Goal: Task Accomplishment & Management: Manage account settings

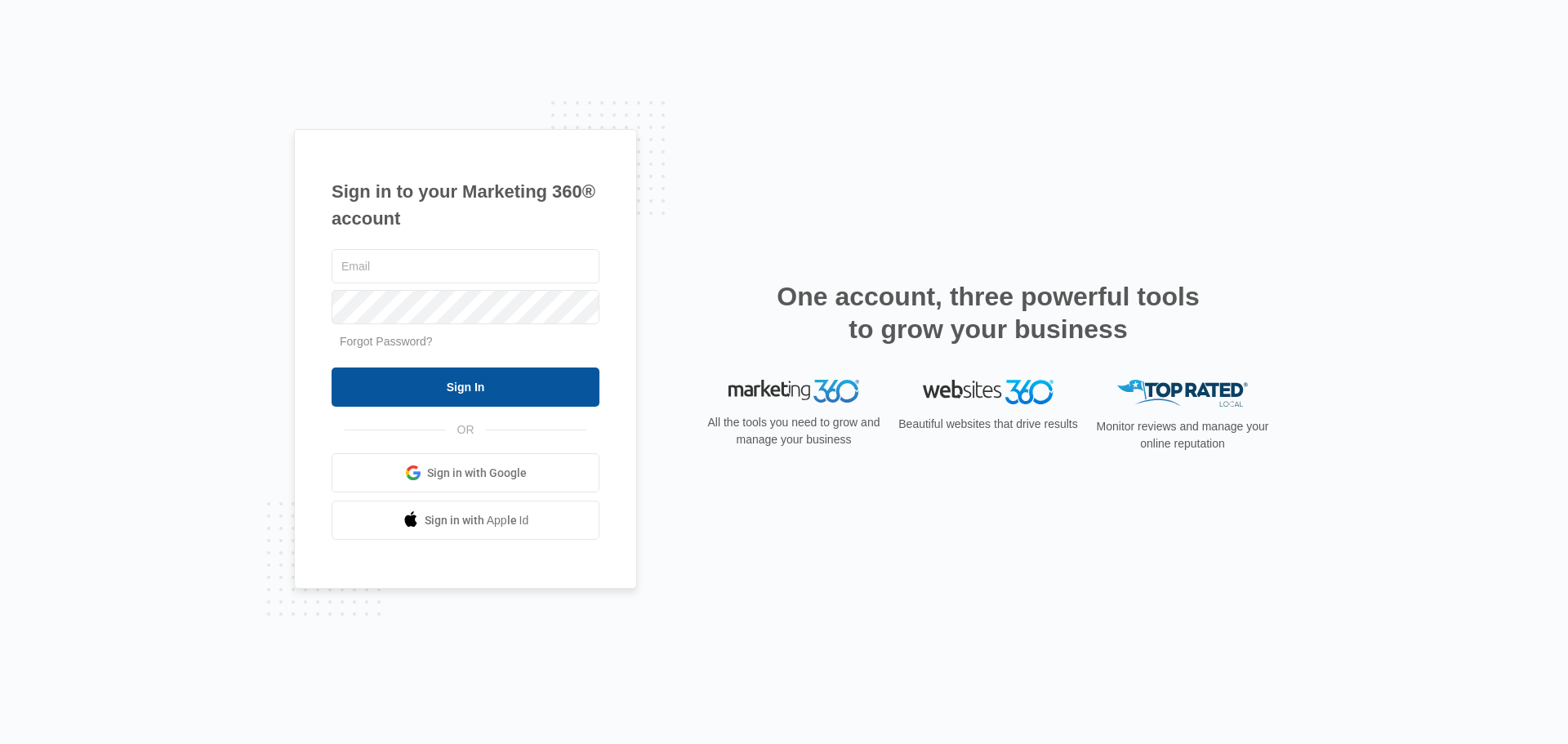
type input "[PERSON_NAME][EMAIL_ADDRESS][PERSON_NAME][DOMAIN_NAME]"
click at [482, 400] on input "Sign In" at bounding box center [465, 387] width 268 height 39
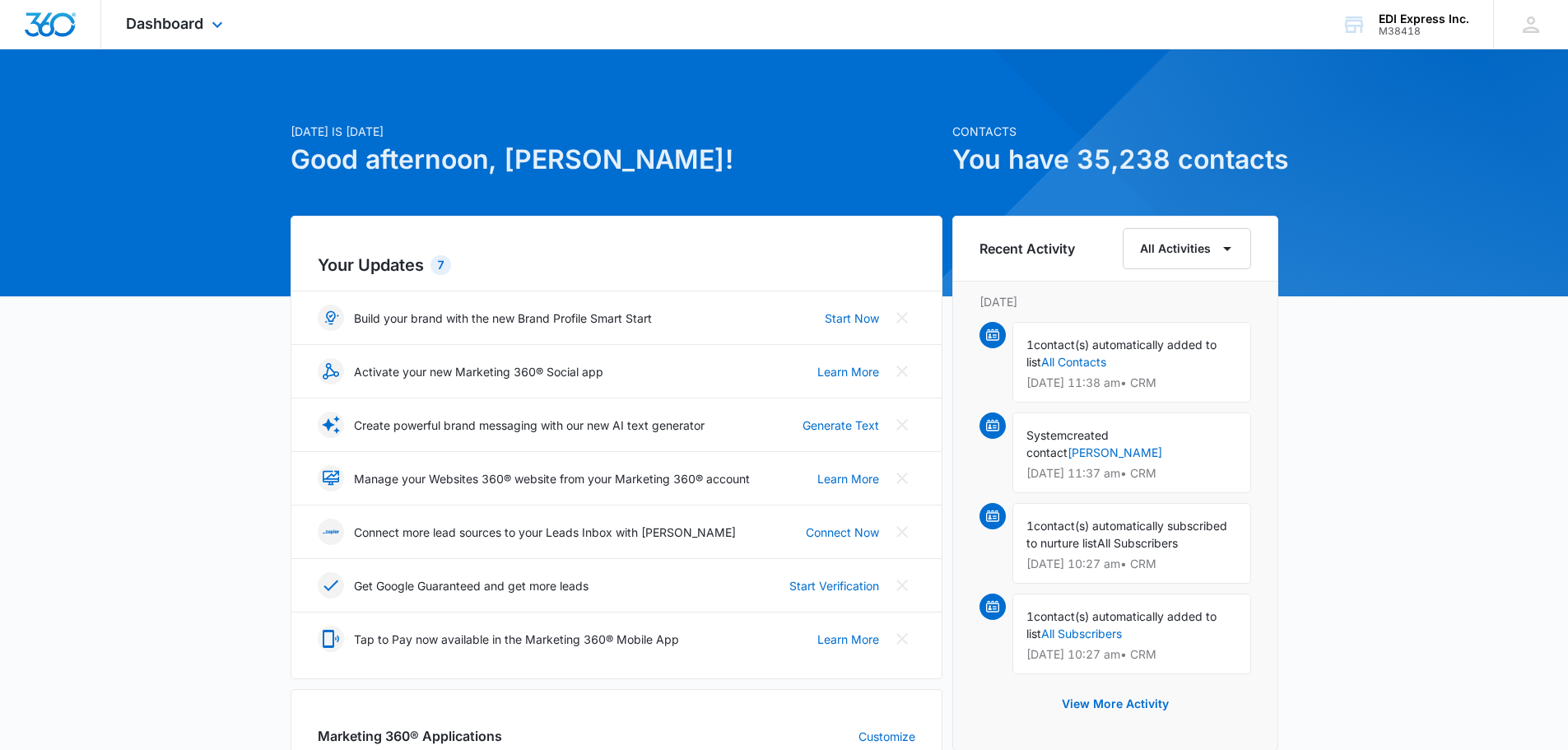
click at [62, 38] on div at bounding box center [50, 24] width 101 height 48
click at [177, 34] on div "Dashboard Apps Reputation Websites Forms CRM Email Social Shop Payments POS Con…" at bounding box center [176, 24] width 151 height 48
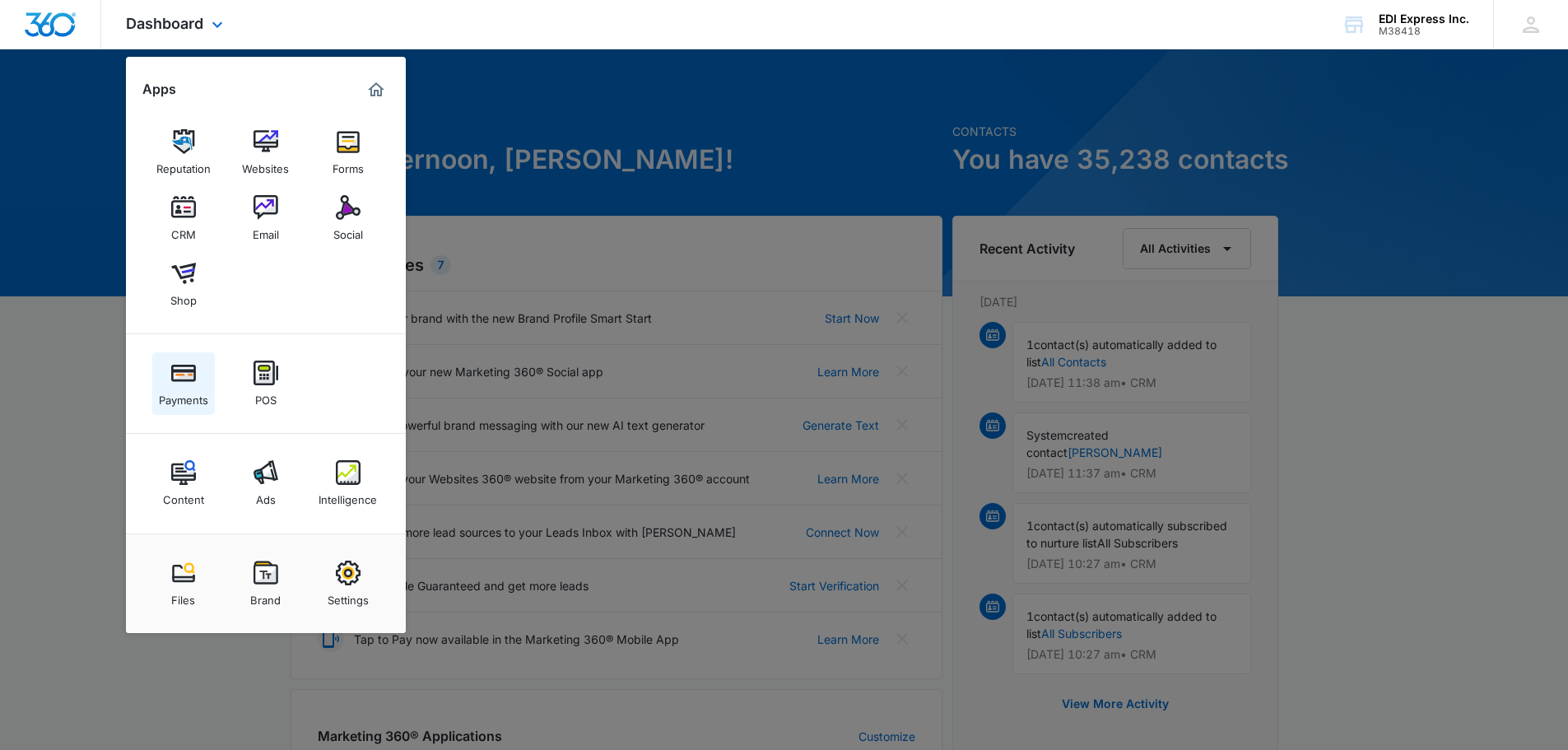
click at [194, 386] on div "Payments" at bounding box center [184, 395] width 49 height 21
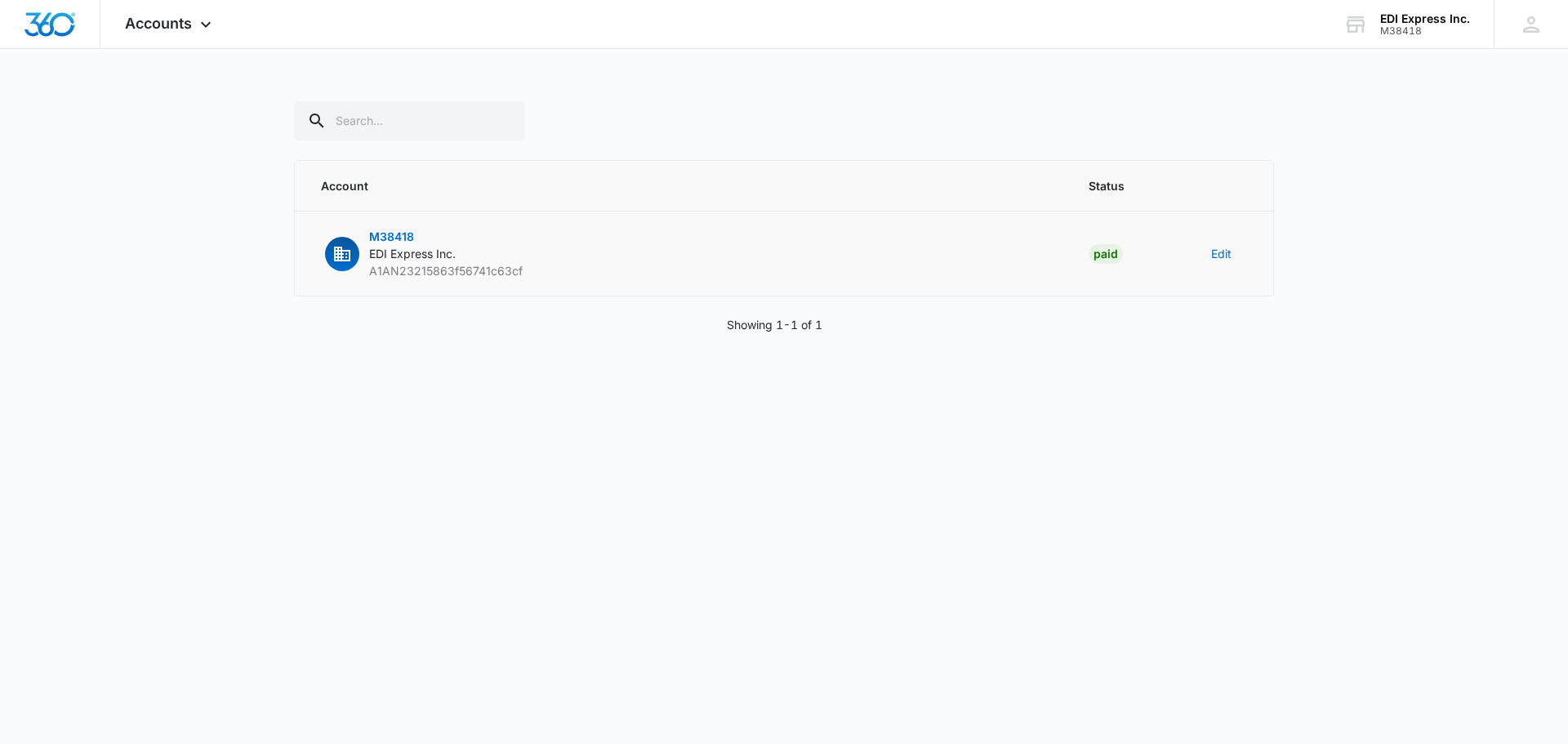
click at [396, 233] on span "M38418" at bounding box center [392, 236] width 45 height 14
click at [397, 250] on span "EDI Express Inc." at bounding box center [412, 253] width 86 height 14
click at [346, 258] on icon "button" at bounding box center [342, 254] width 16 height 15
click at [70, 23] on img "Dashboard" at bounding box center [50, 24] width 53 height 24
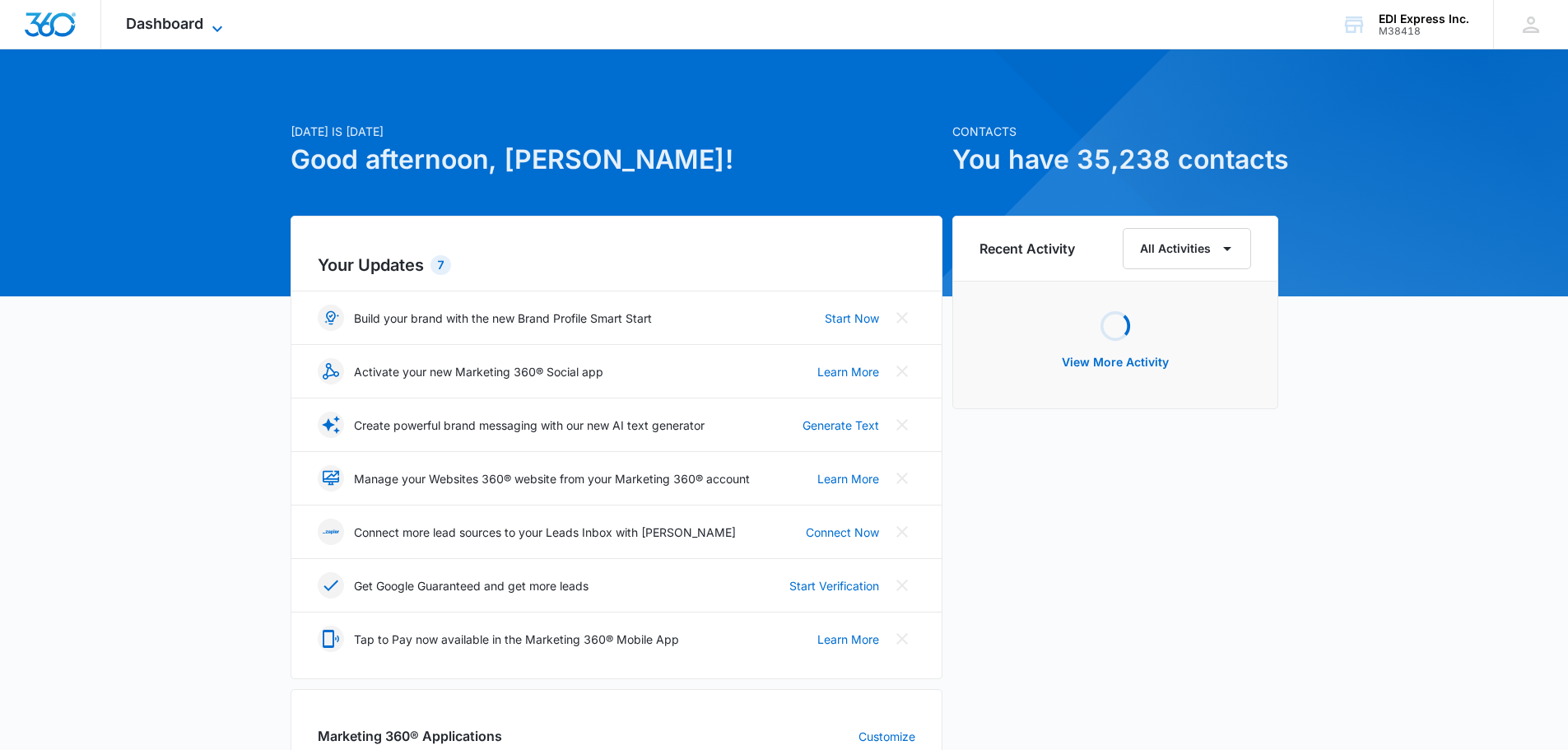
click at [155, 24] on span "Dashboard" at bounding box center [165, 23] width 78 height 17
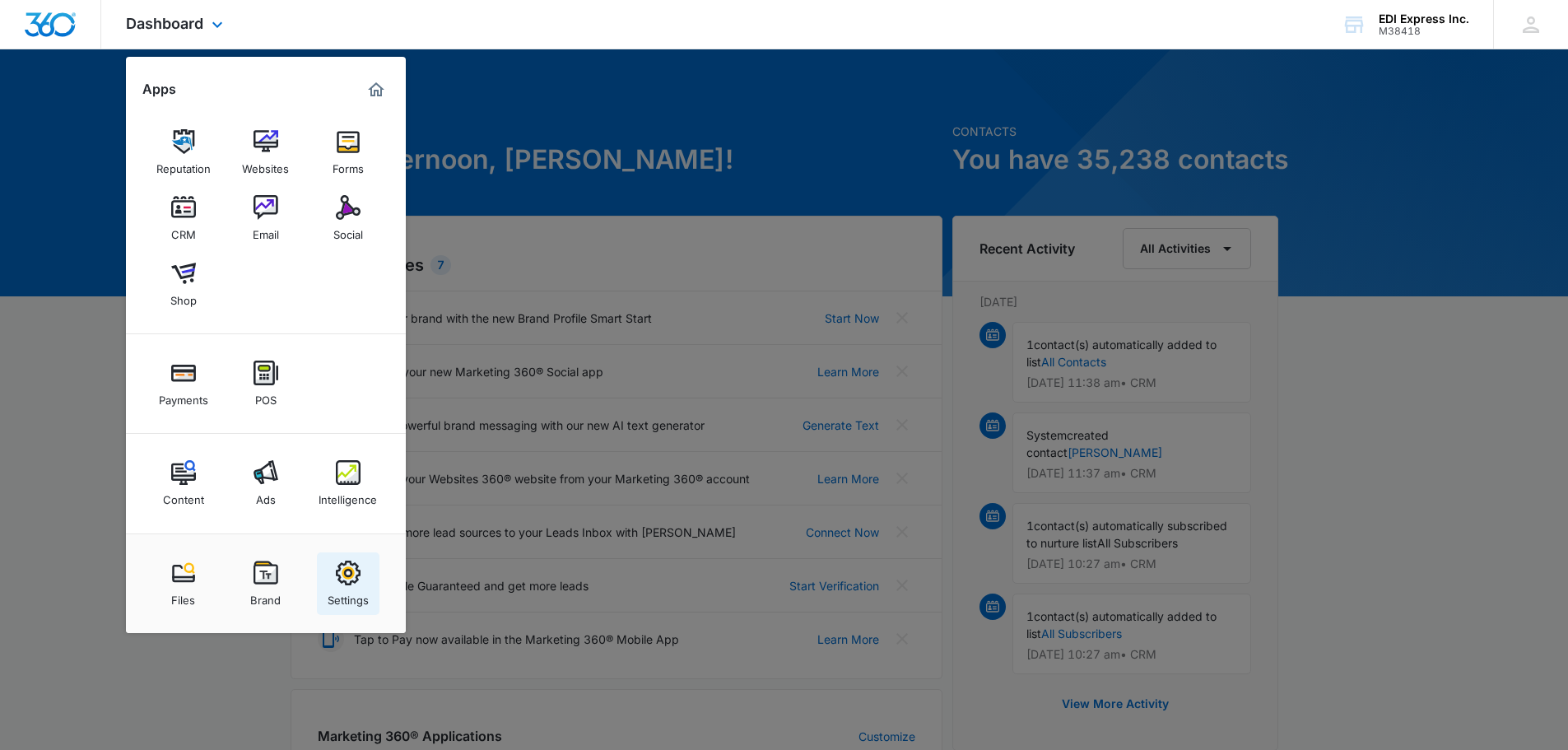
click at [352, 585] on div "Settings" at bounding box center [347, 595] width 41 height 21
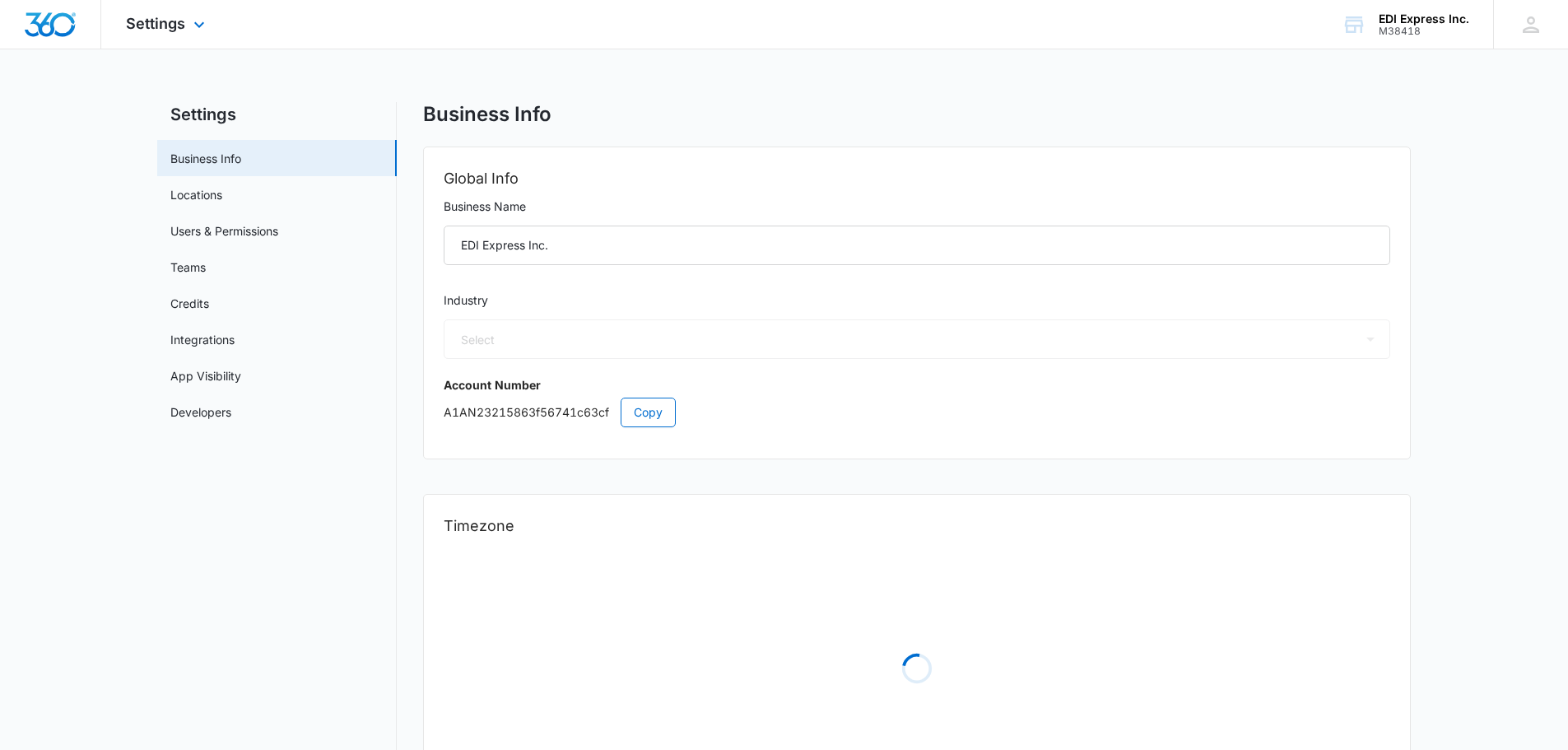
select select "52"
select select "US"
select select "America/Los_Angeles"
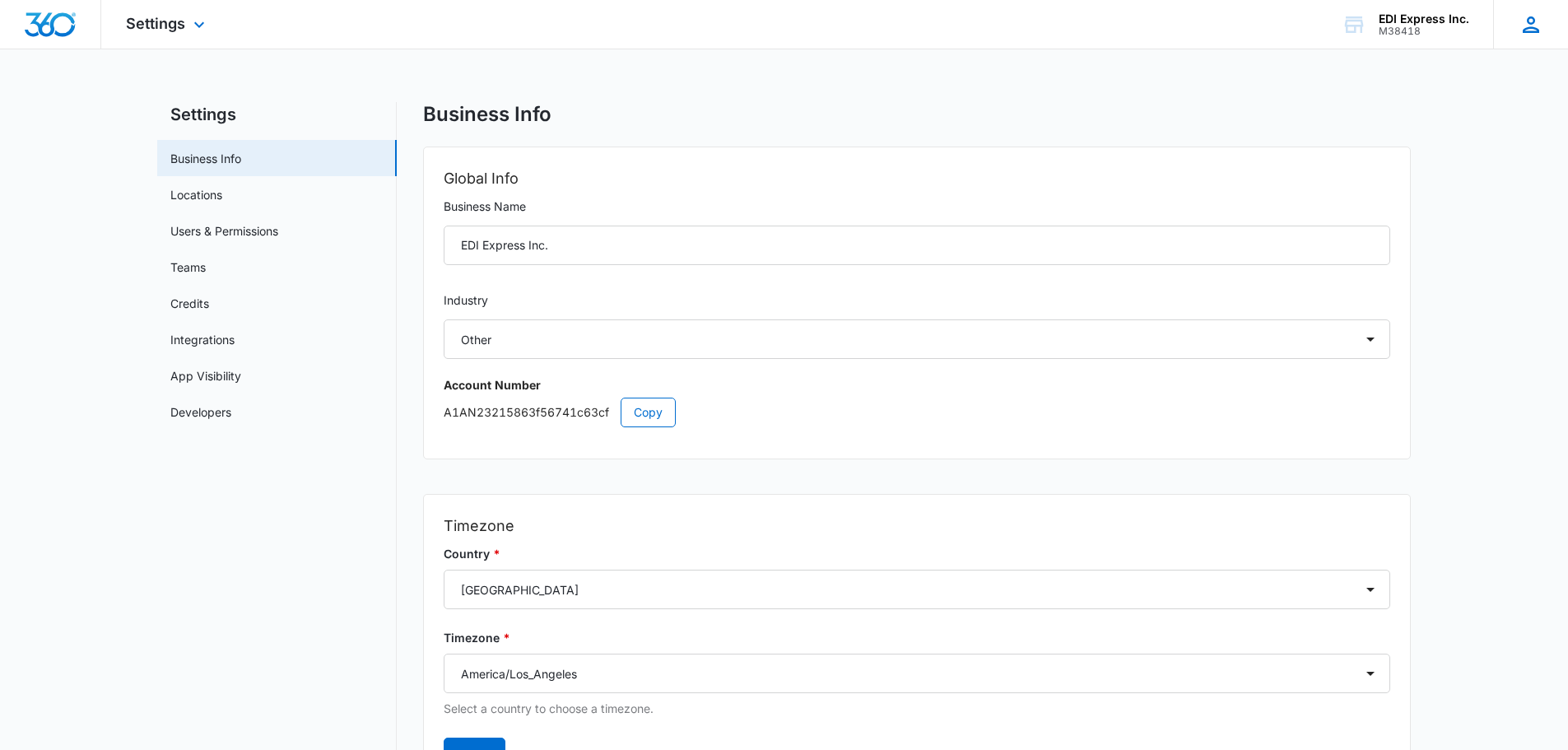
click at [1543, 30] on div "LC [PERSON_NAME] [PERSON_NAME][EMAIL_ADDRESS][PERSON_NAME][DOMAIN_NAME] My Prof…" at bounding box center [1531, 24] width 75 height 48
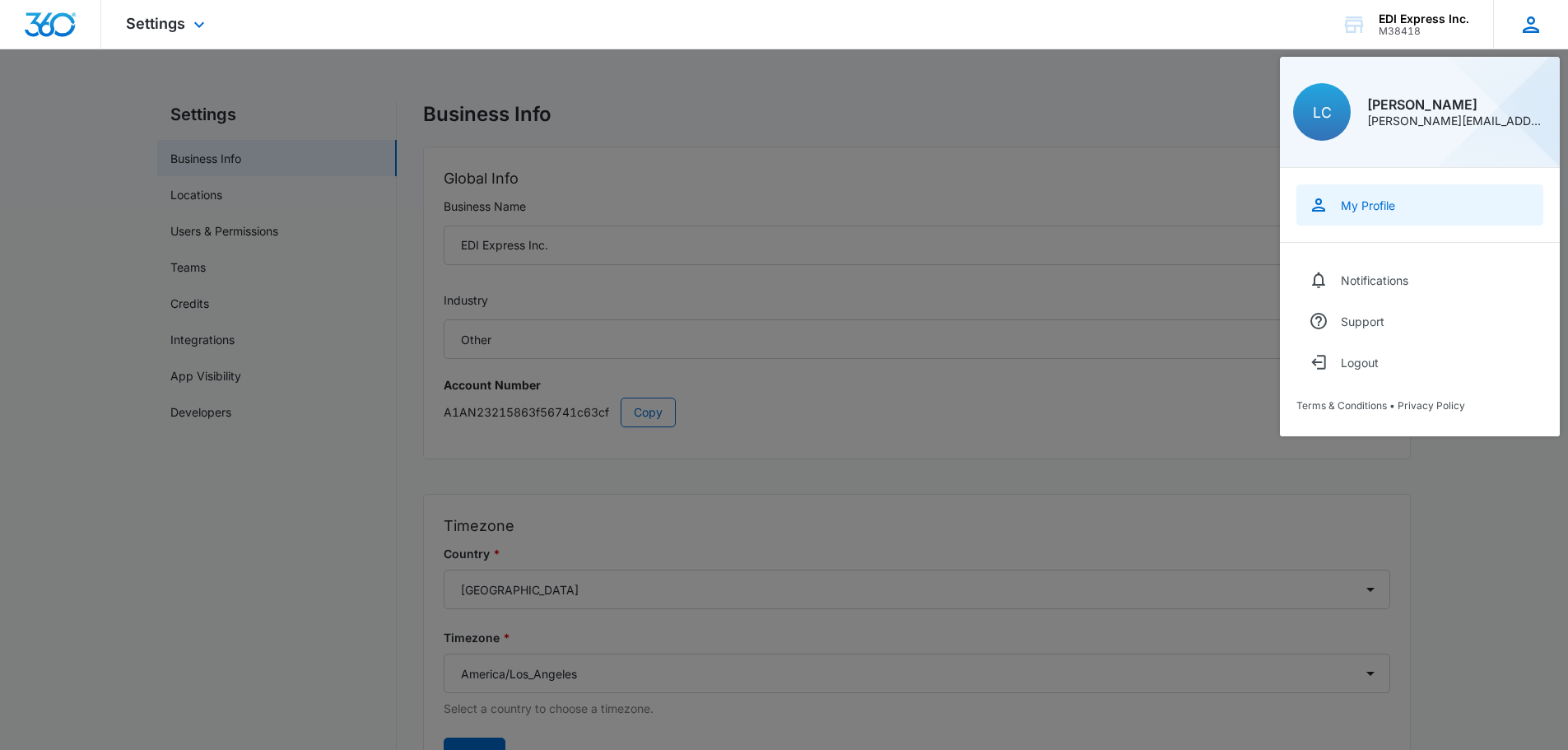
click at [1358, 212] on link "My Profile" at bounding box center [1420, 205] width 247 height 41
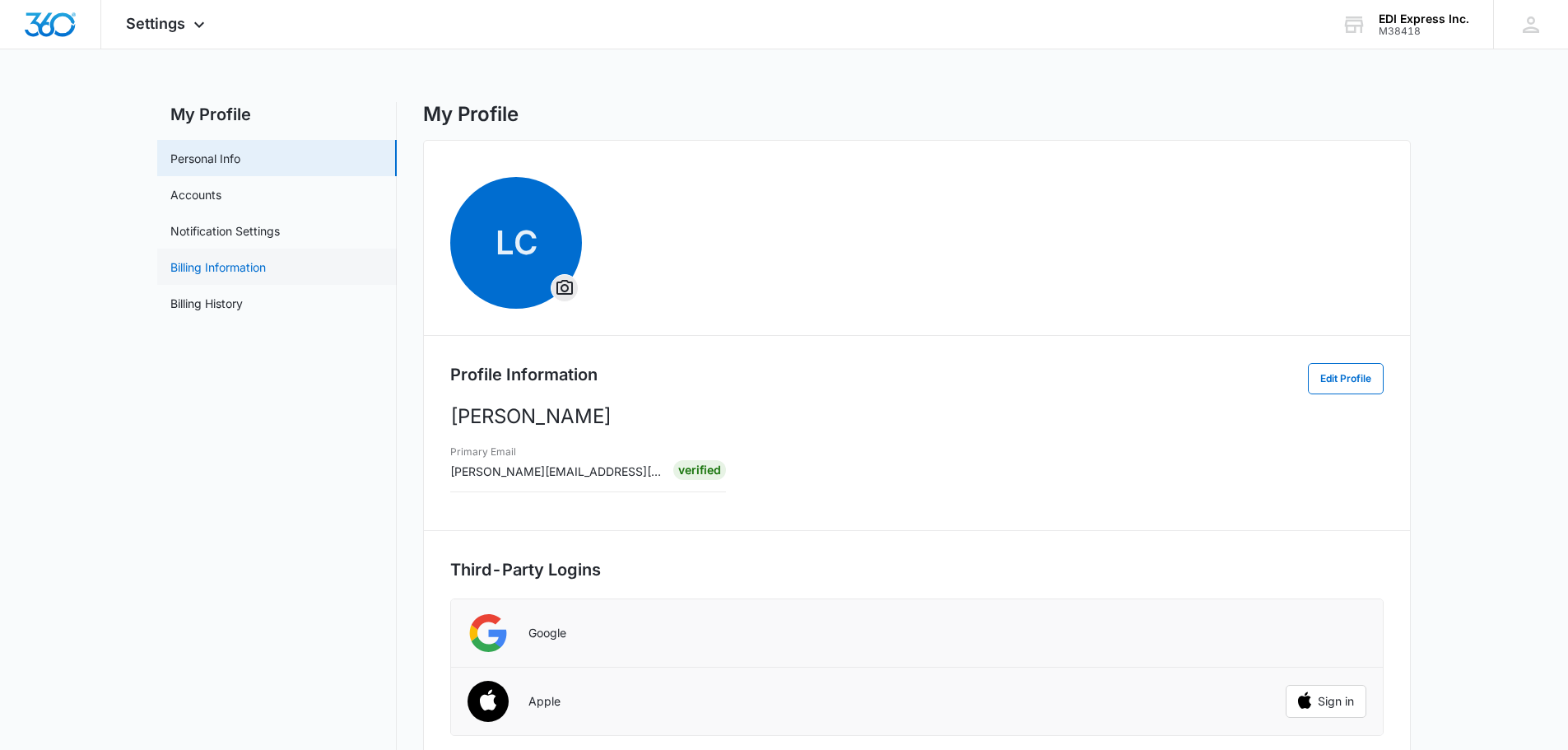
click at [238, 276] on link "Billing Information" at bounding box center [218, 267] width 95 height 17
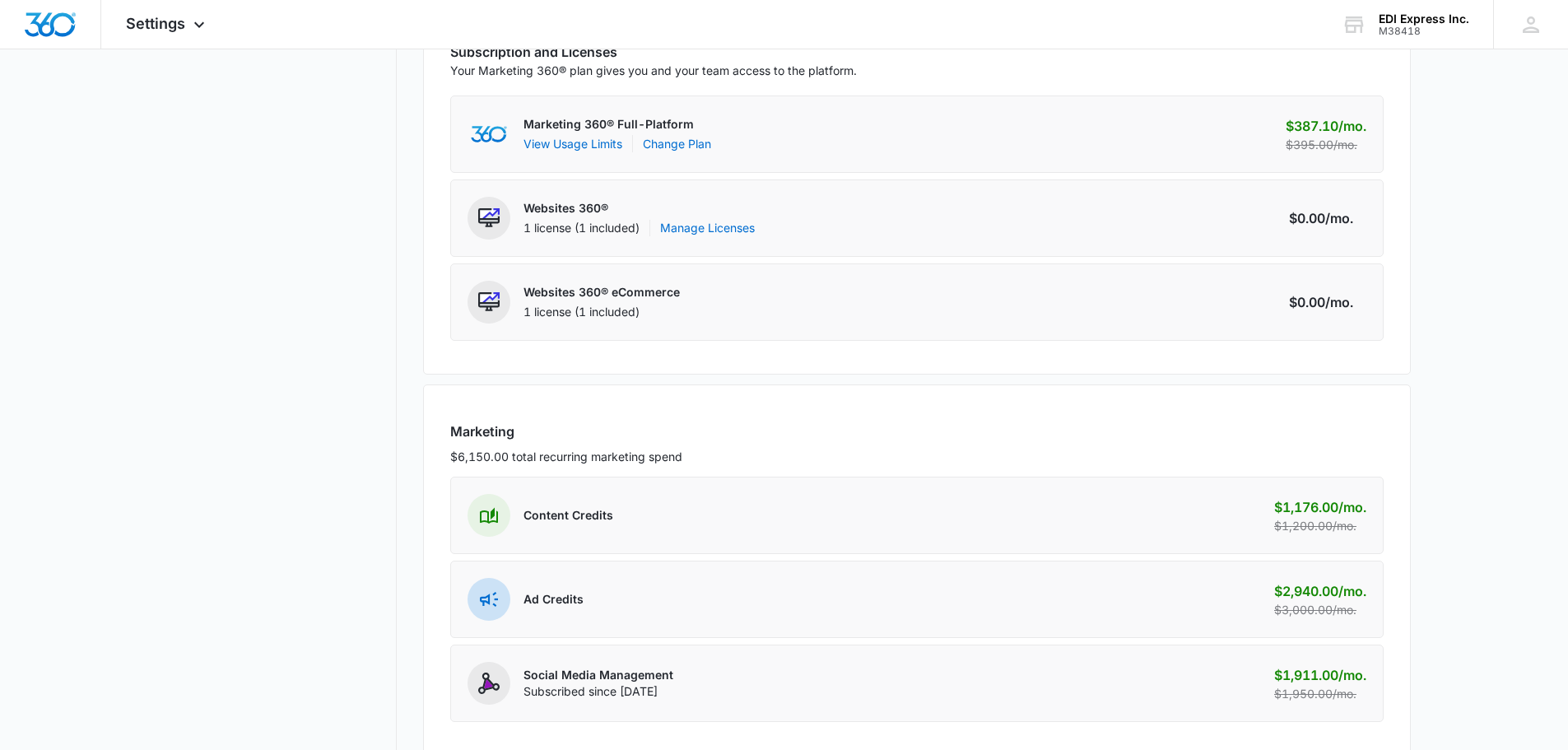
scroll to position [48, 0]
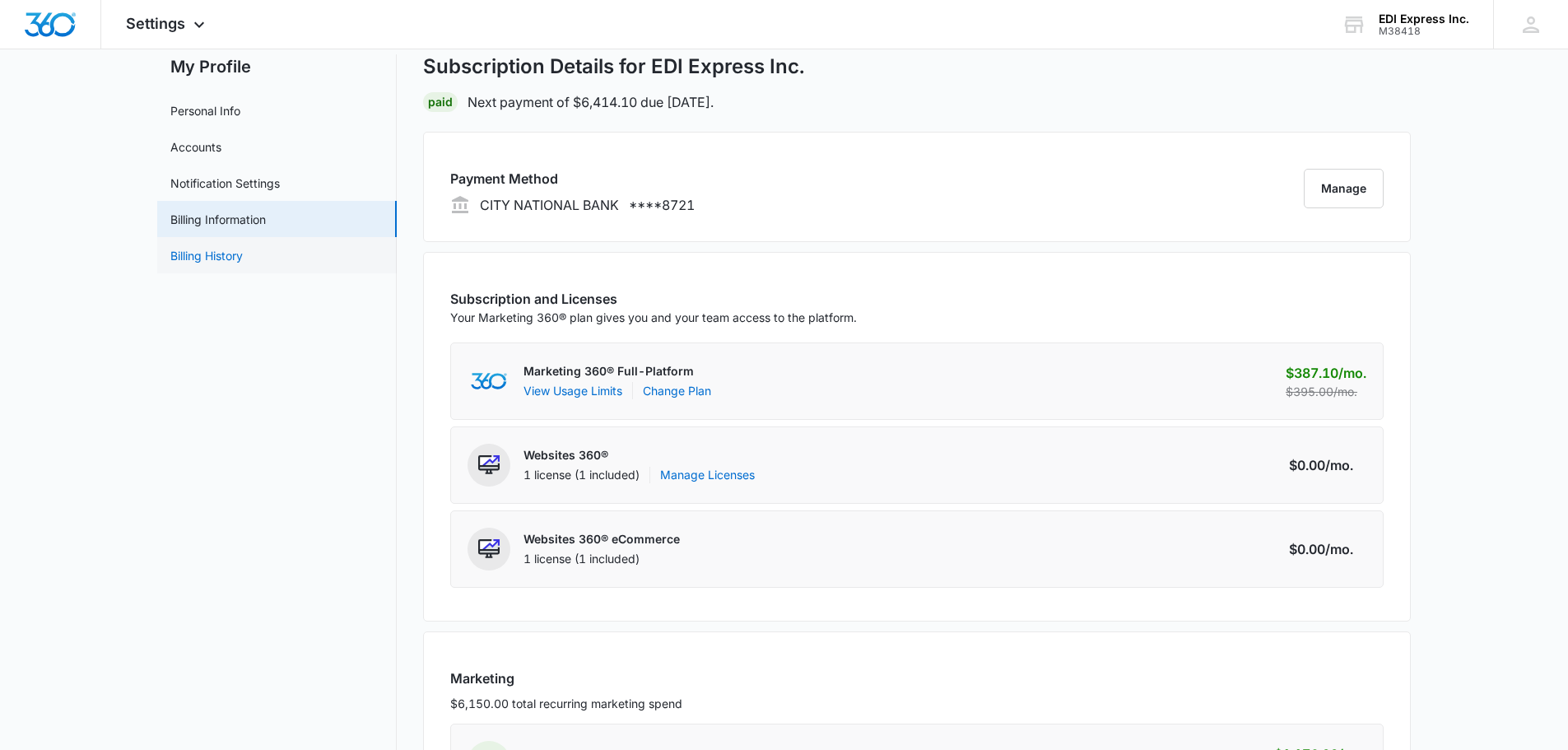
click at [243, 252] on link "Billing History" at bounding box center [206, 255] width 72 height 17
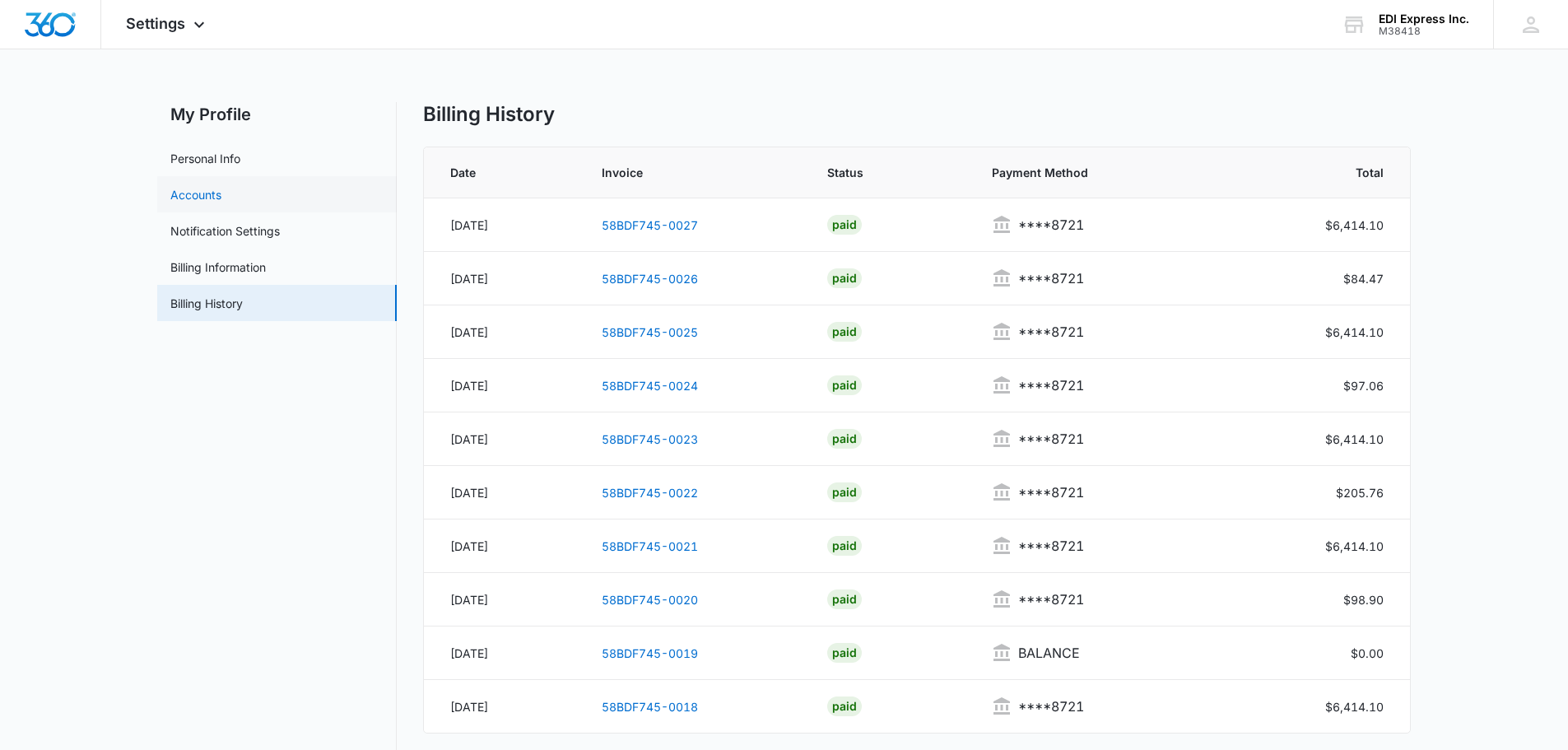
click at [214, 203] on link "Accounts" at bounding box center [196, 195] width 51 height 17
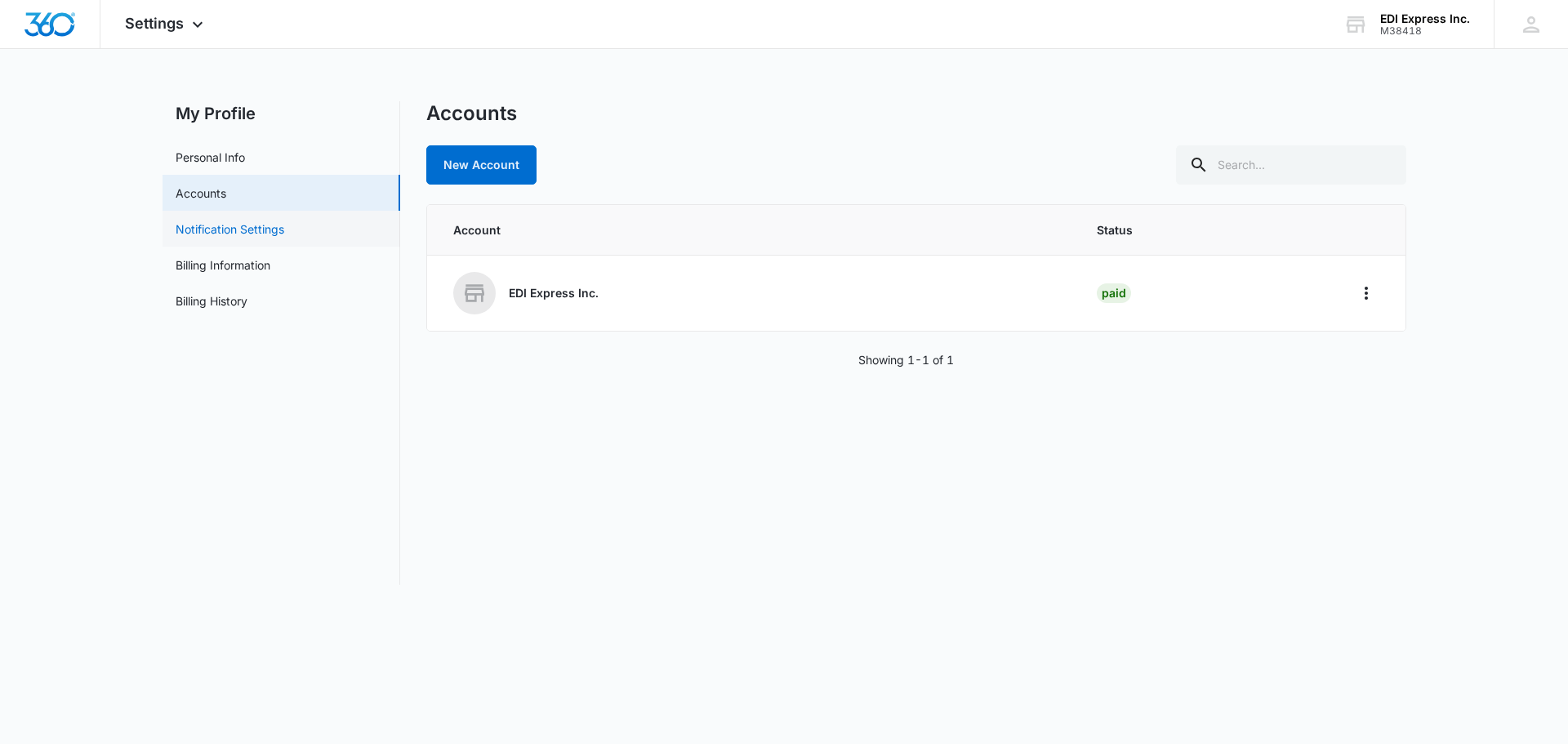
click at [213, 228] on link "Notification Settings" at bounding box center [230, 229] width 109 height 17
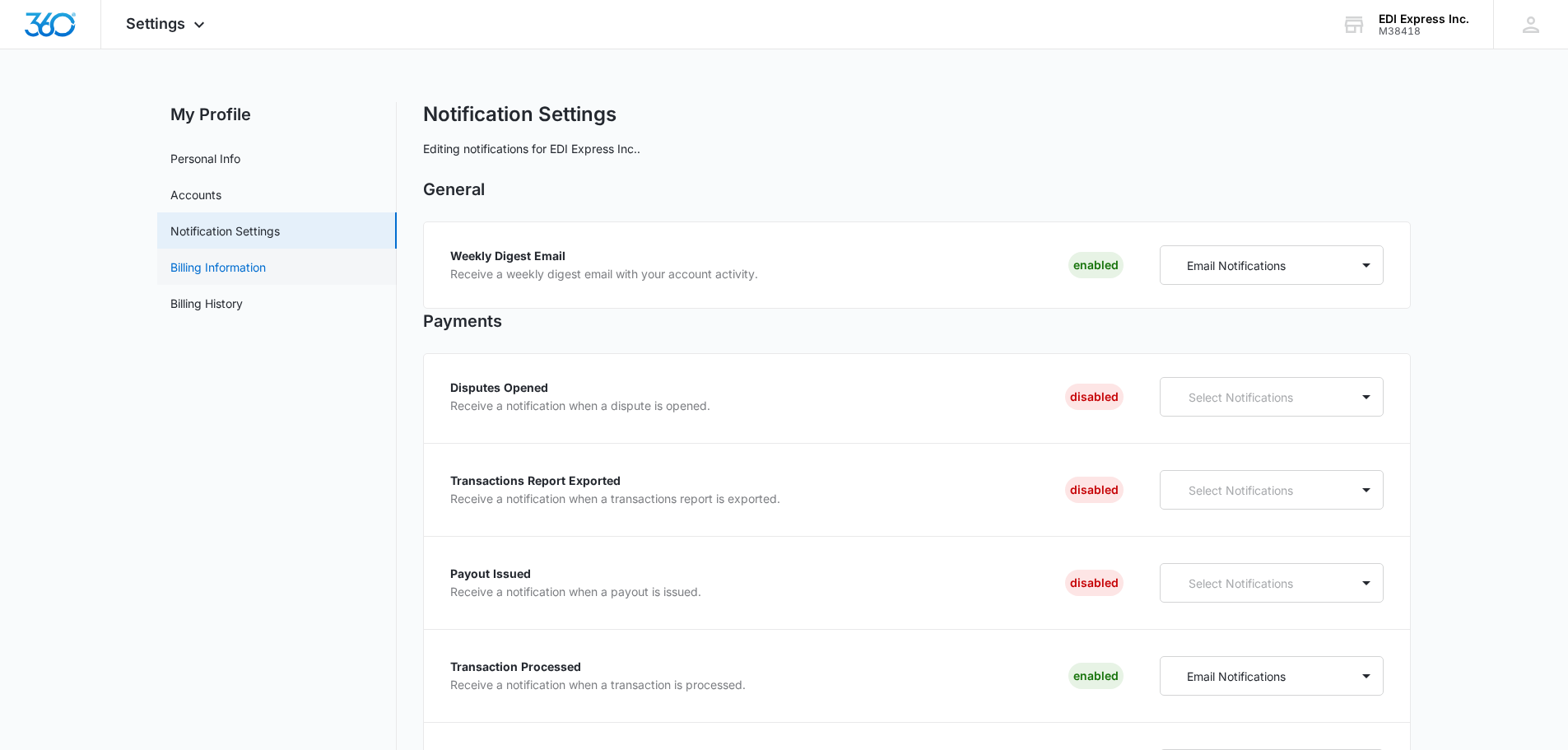
click at [219, 268] on link "Billing Information" at bounding box center [218, 267] width 95 height 17
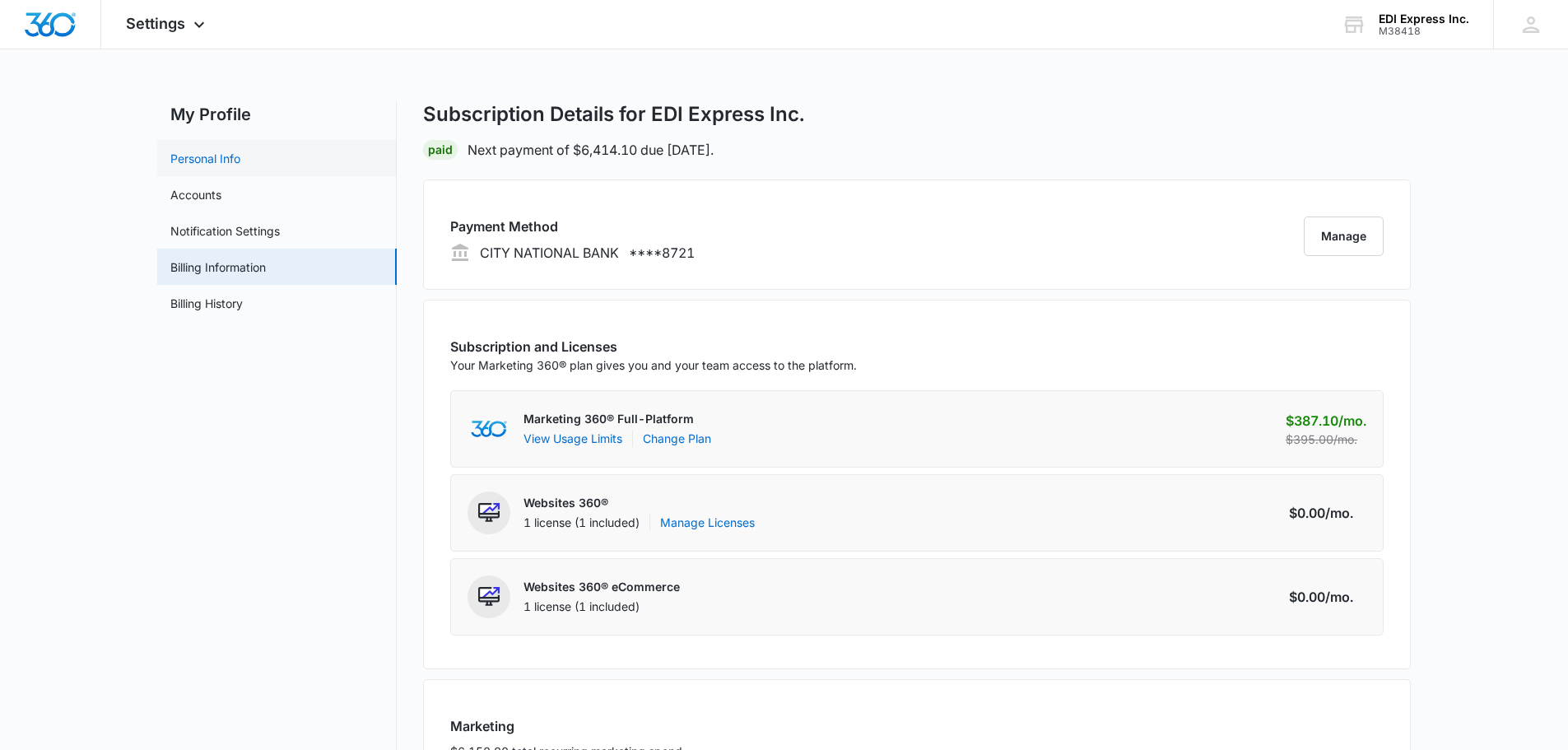
click at [217, 167] on link "Personal Info" at bounding box center [205, 158] width 70 height 17
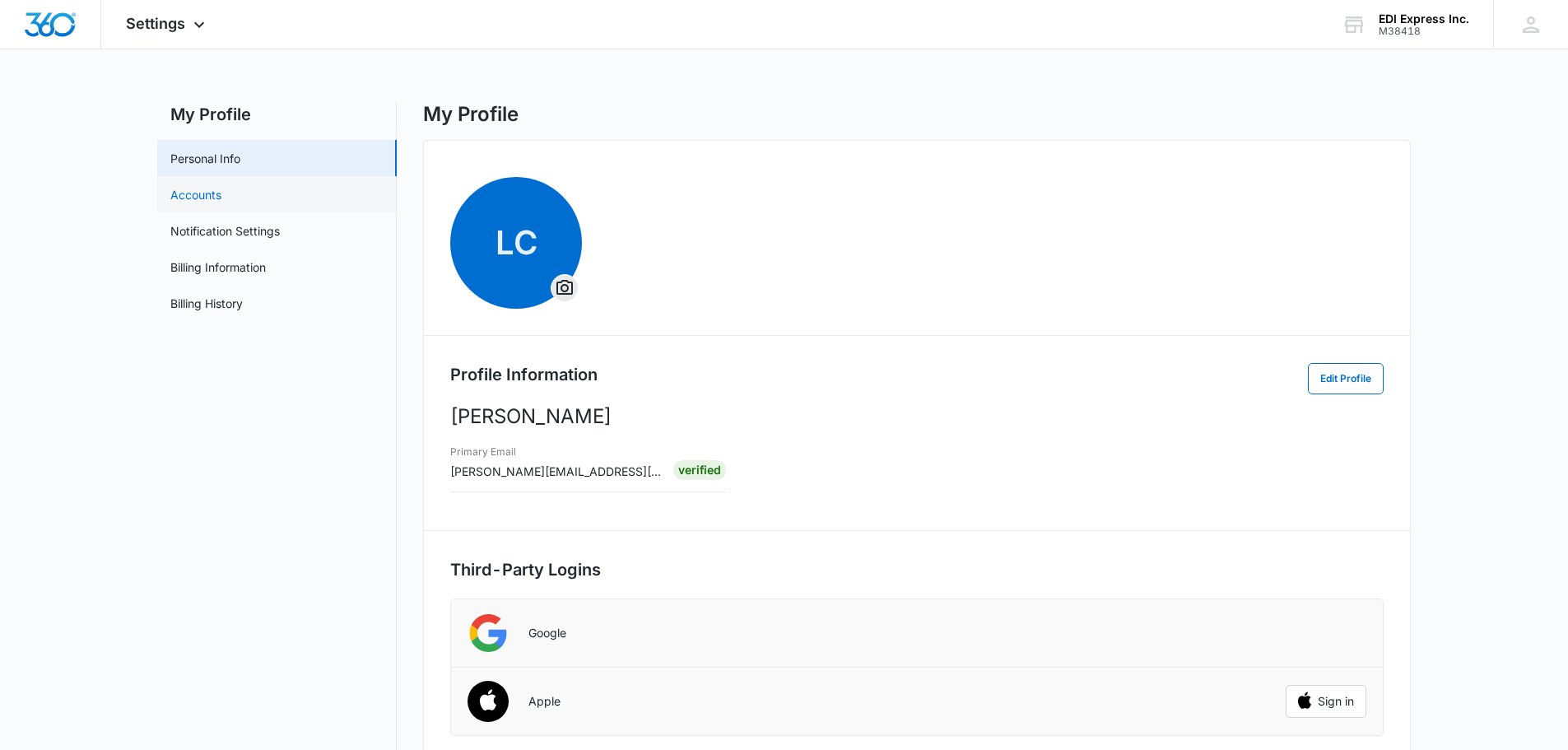
click at [202, 201] on link "Accounts" at bounding box center [196, 195] width 51 height 17
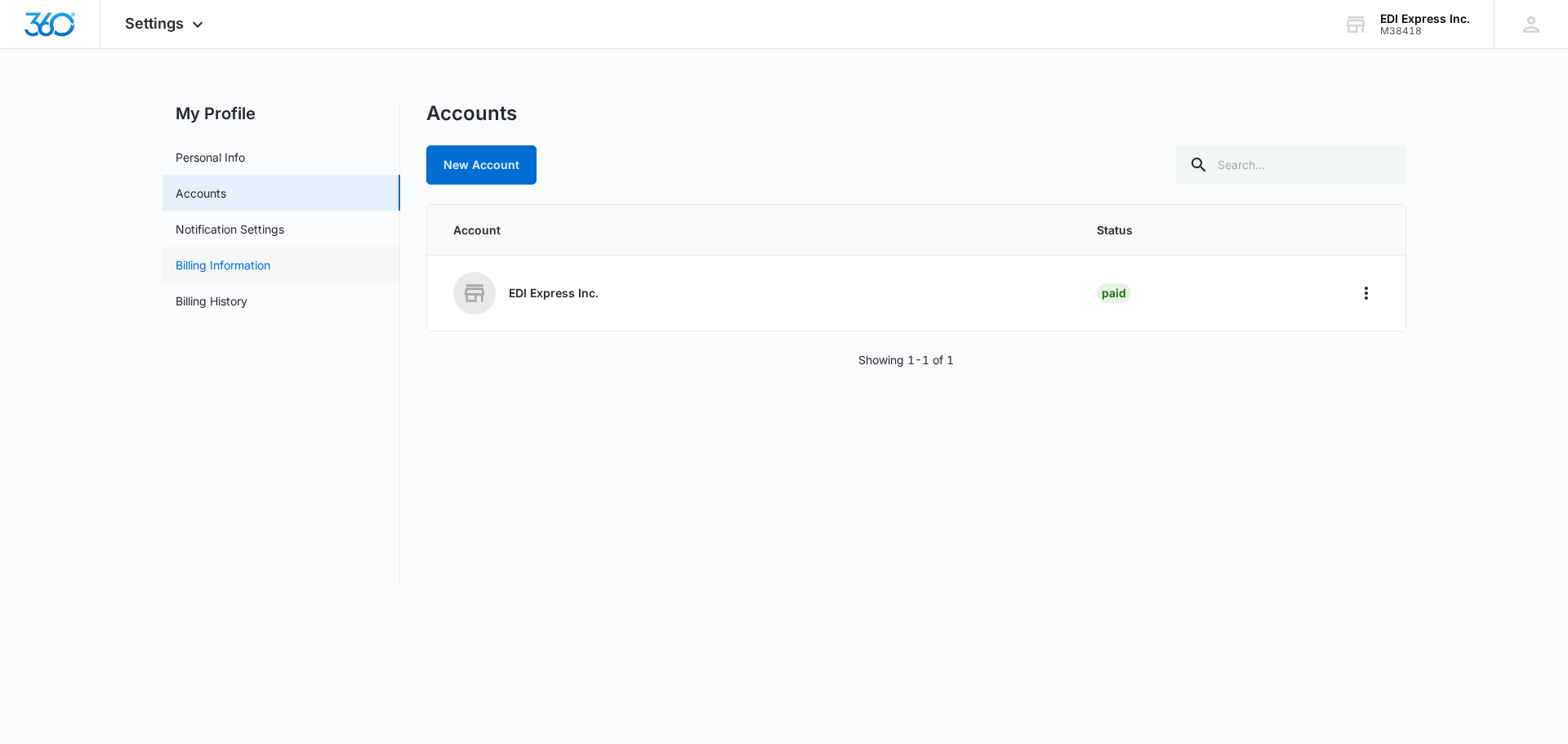
click at [198, 271] on link "Billing Information" at bounding box center [223, 265] width 94 height 17
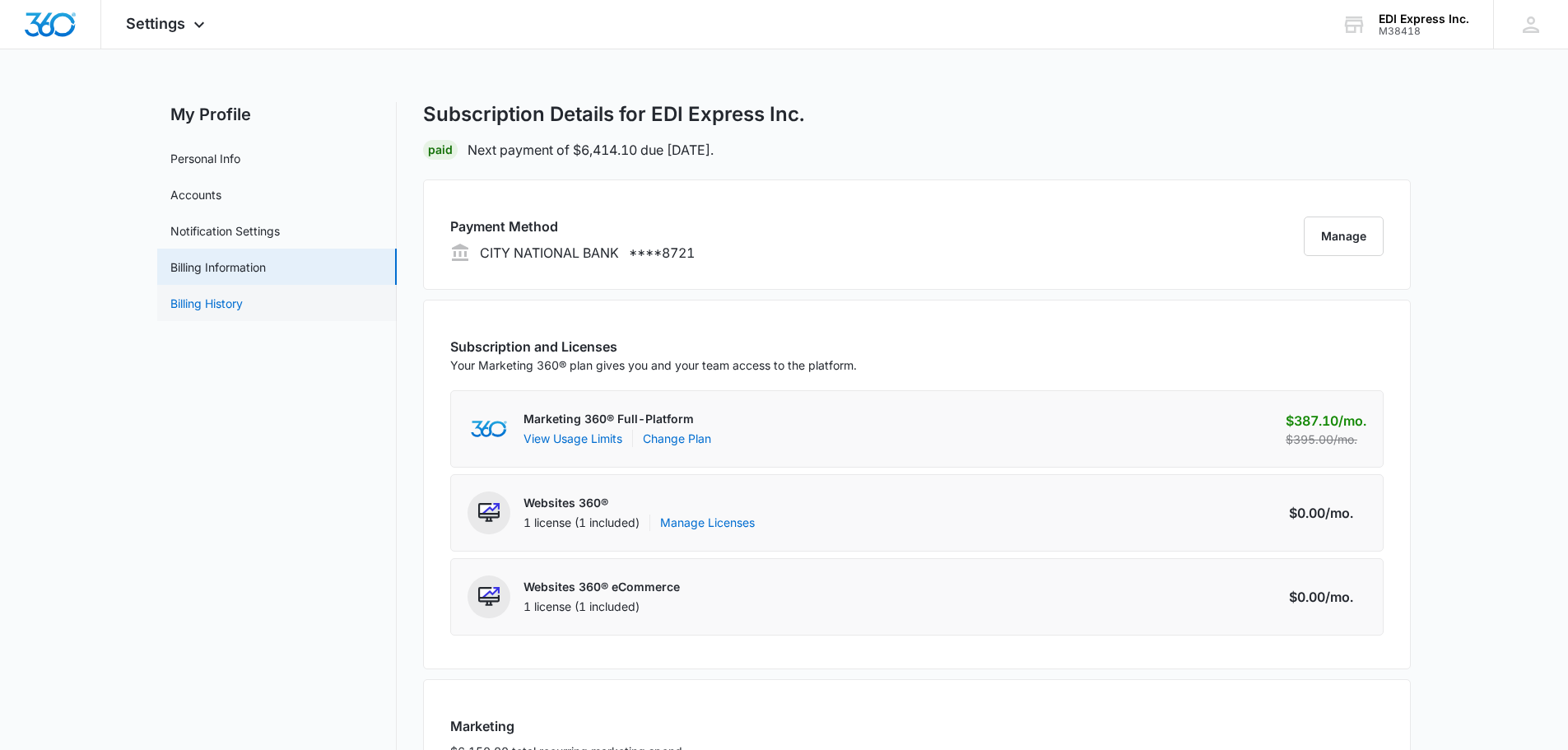
click at [240, 310] on link "Billing History" at bounding box center [206, 303] width 72 height 17
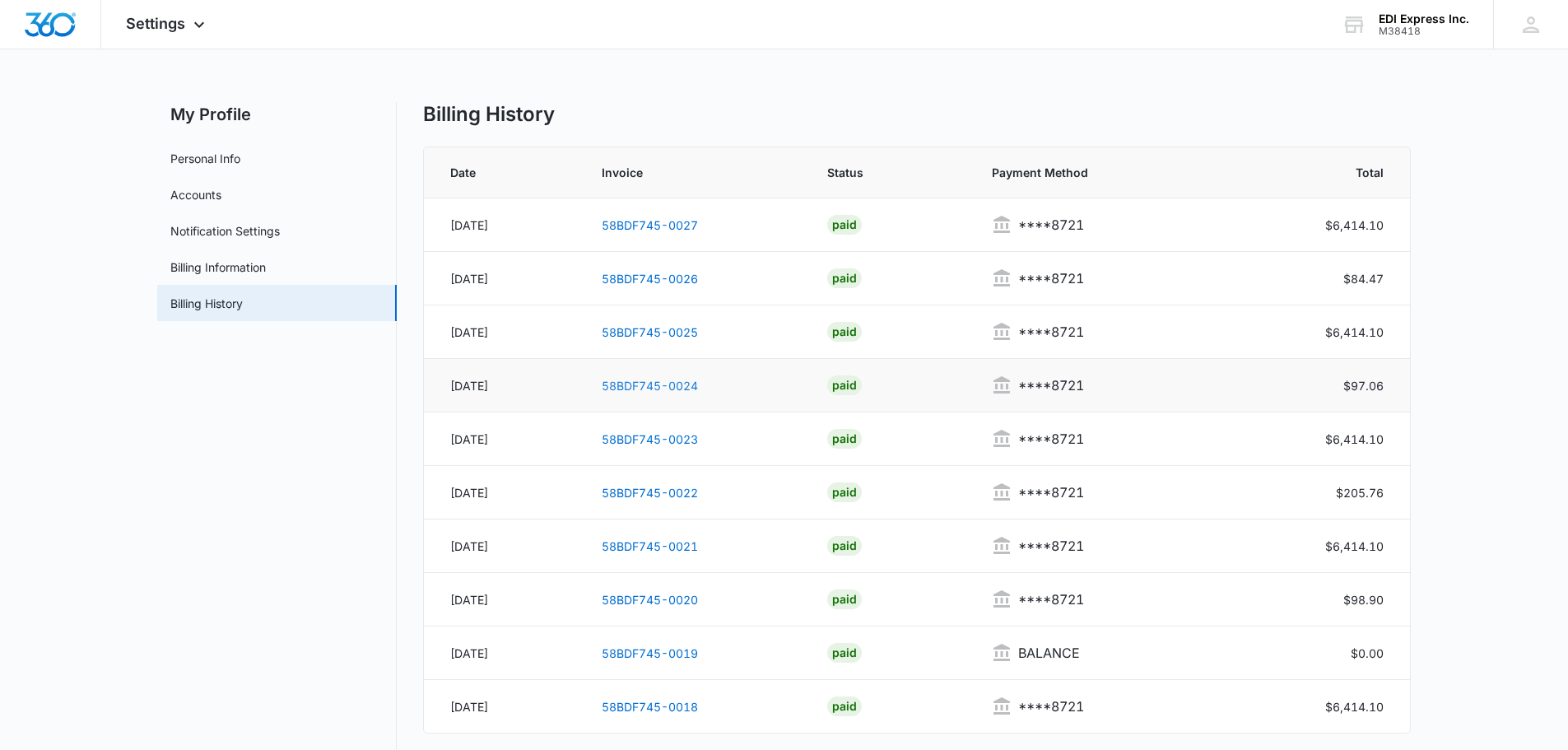
scroll to position [74, 0]
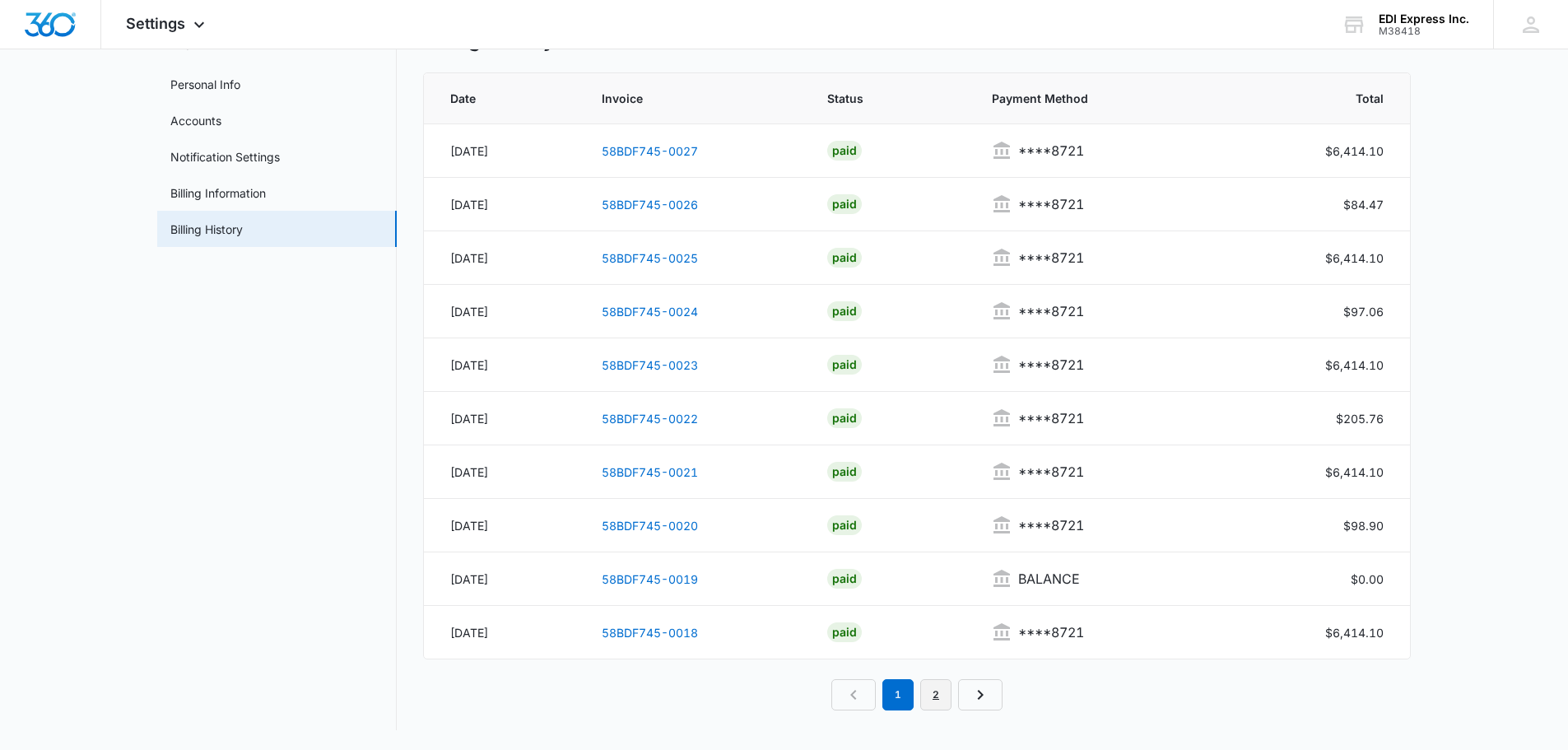
click at [933, 695] on link "2" at bounding box center [936, 695] width 31 height 31
click at [891, 696] on link "1" at bounding box center [880, 695] width 31 height 31
click at [261, 161] on link "Notification Settings" at bounding box center [225, 156] width 110 height 17
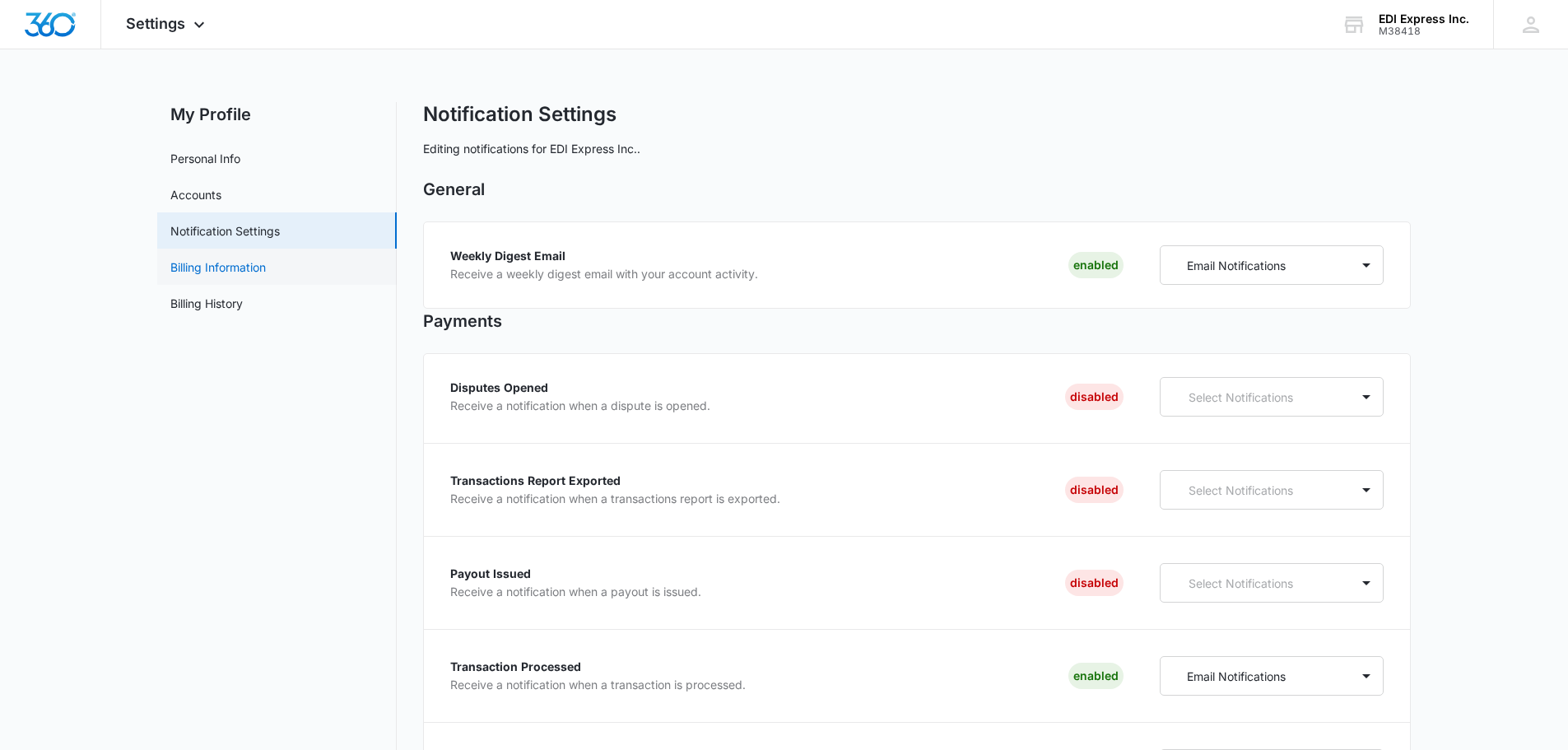
click at [214, 272] on link "Billing Information" at bounding box center [218, 267] width 95 height 17
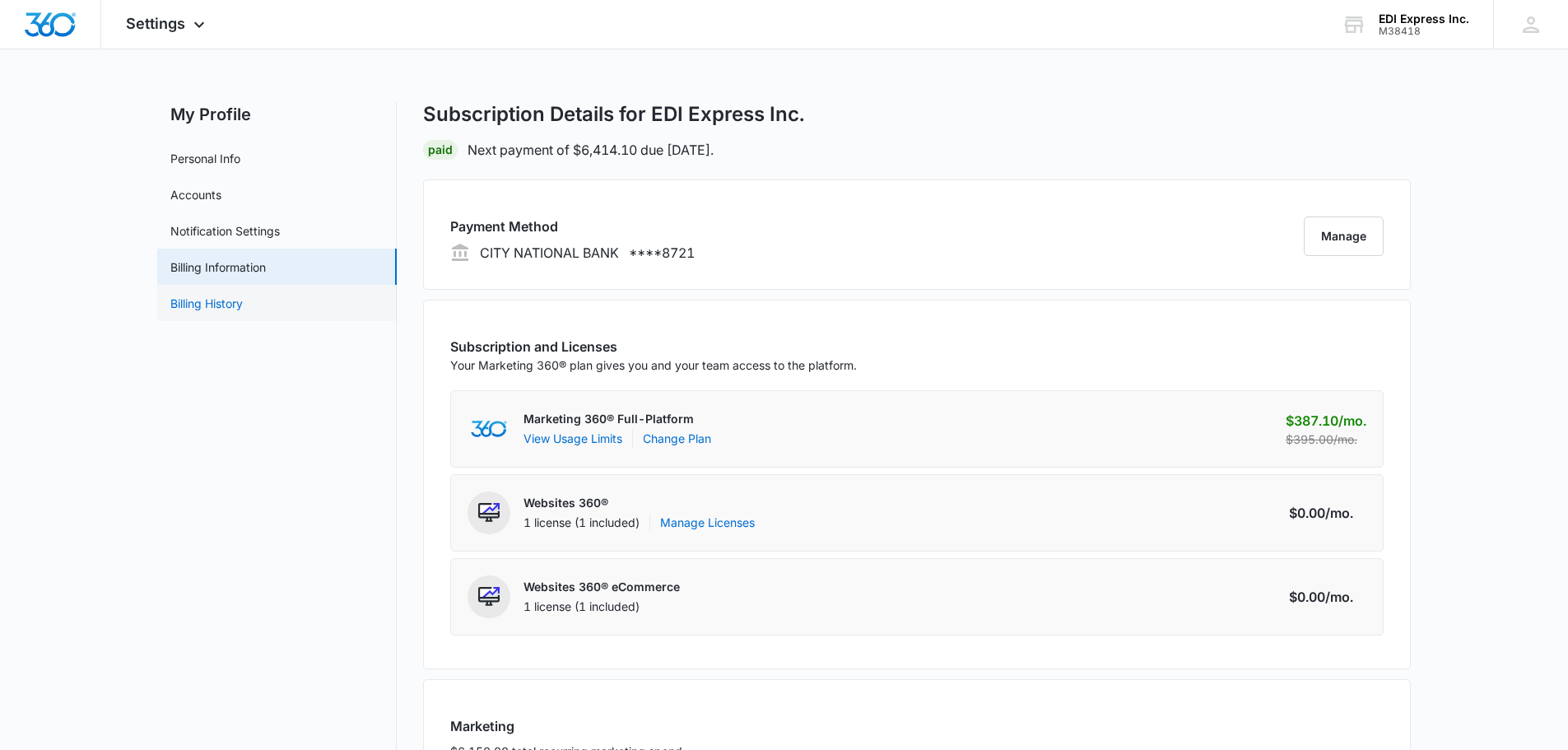
click at [214, 295] on link "Billing History" at bounding box center [206, 303] width 72 height 17
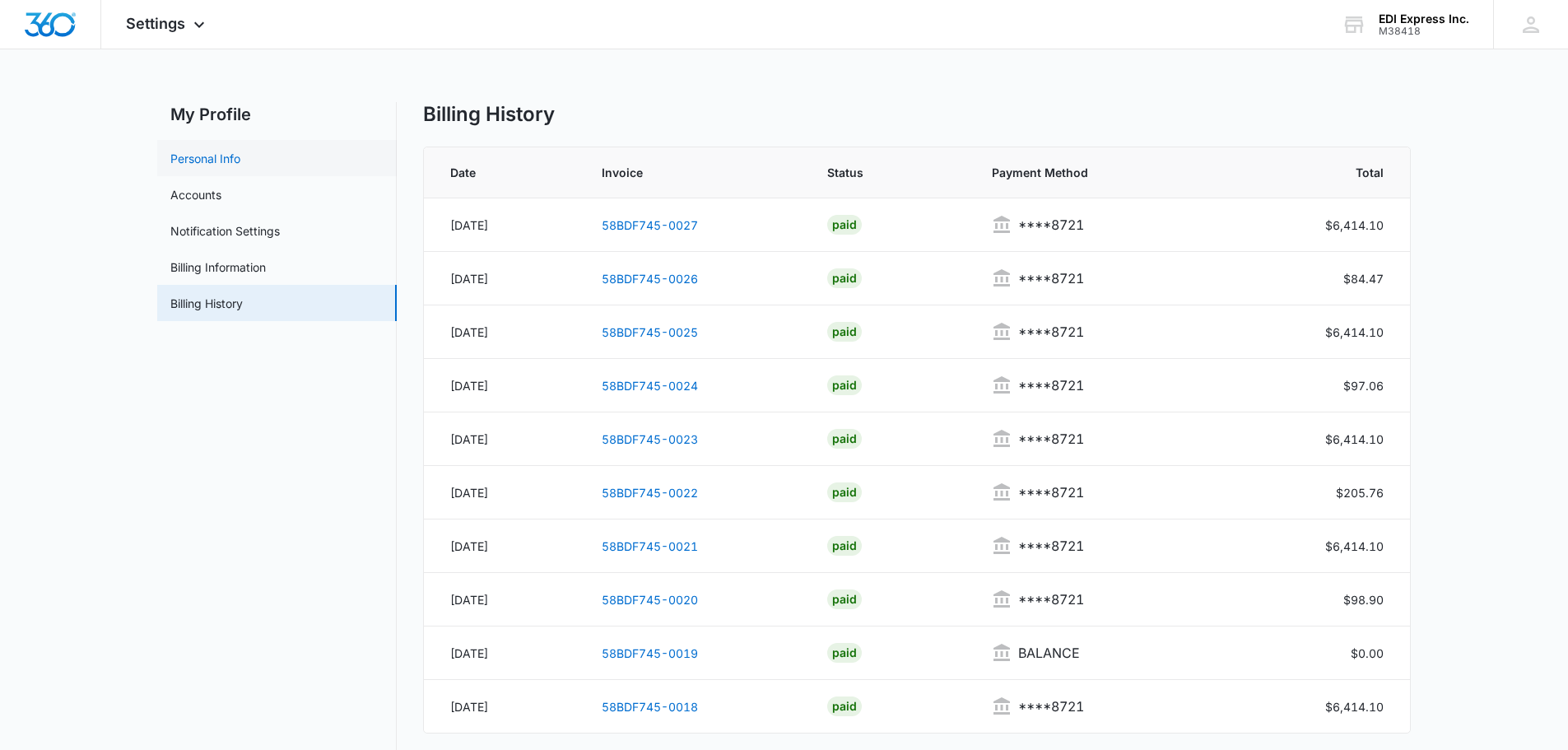
click at [203, 160] on link "Personal Info" at bounding box center [205, 158] width 70 height 17
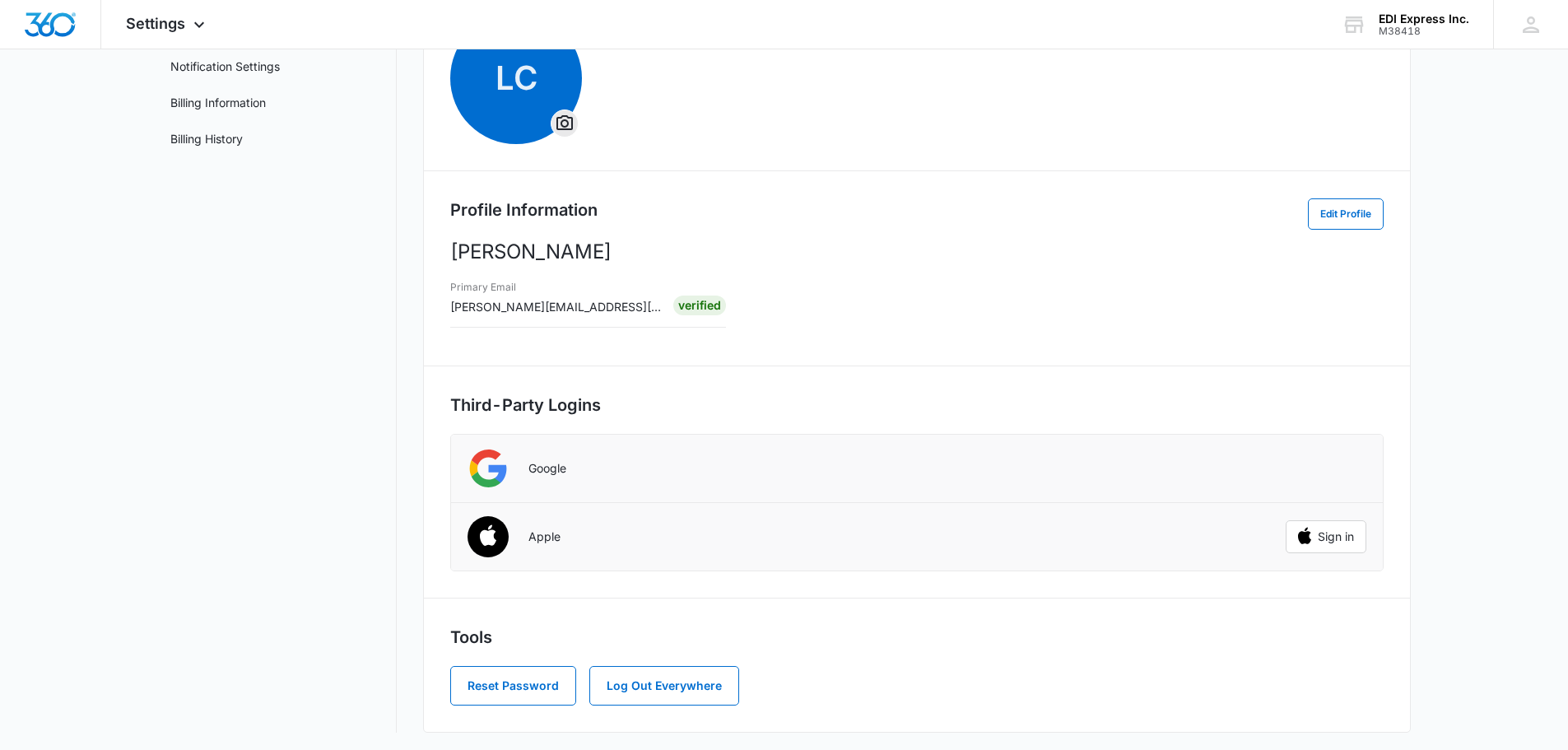
scroll to position [167, 0]
click at [1322, 210] on button "Edit Profile" at bounding box center [1346, 211] width 76 height 31
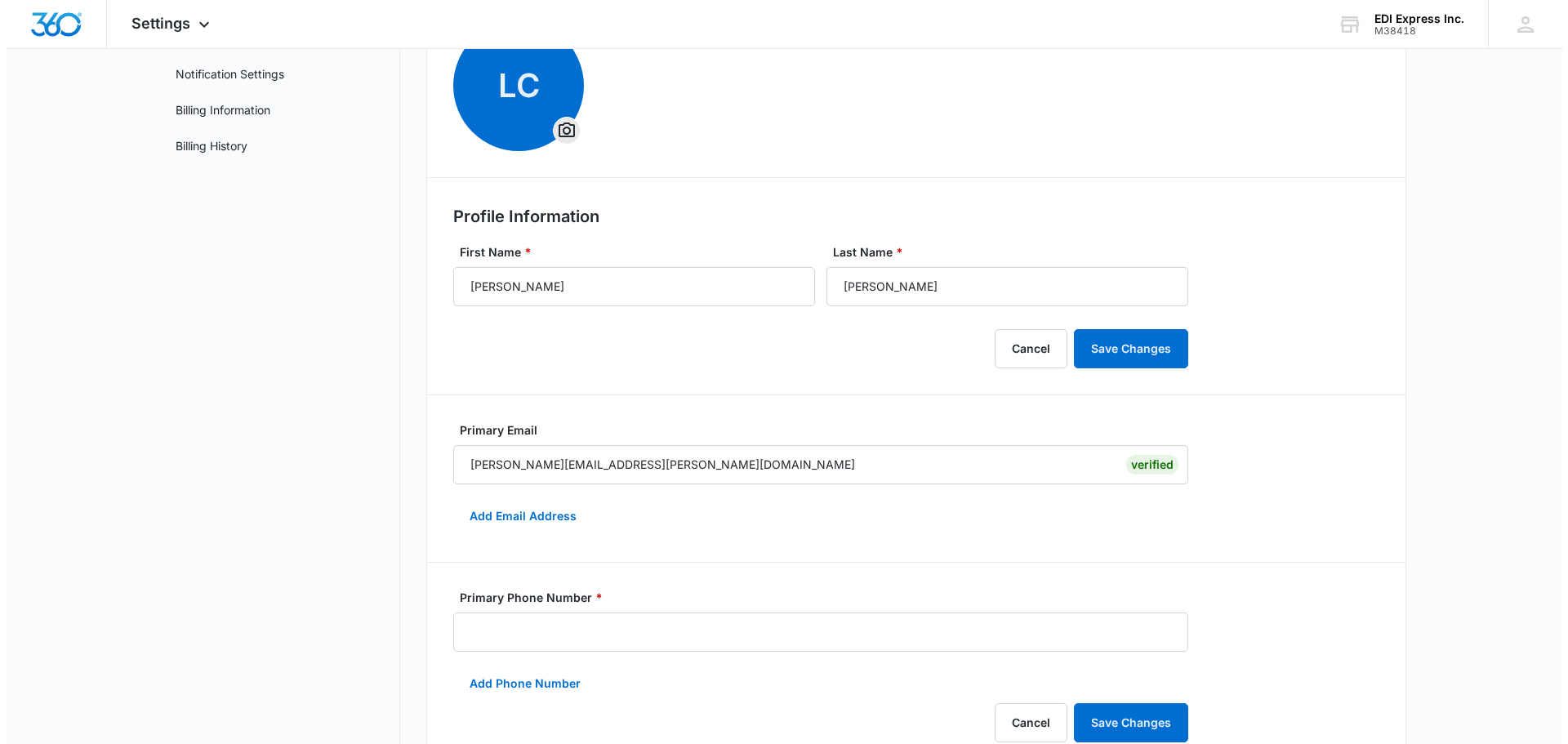
scroll to position [0, 0]
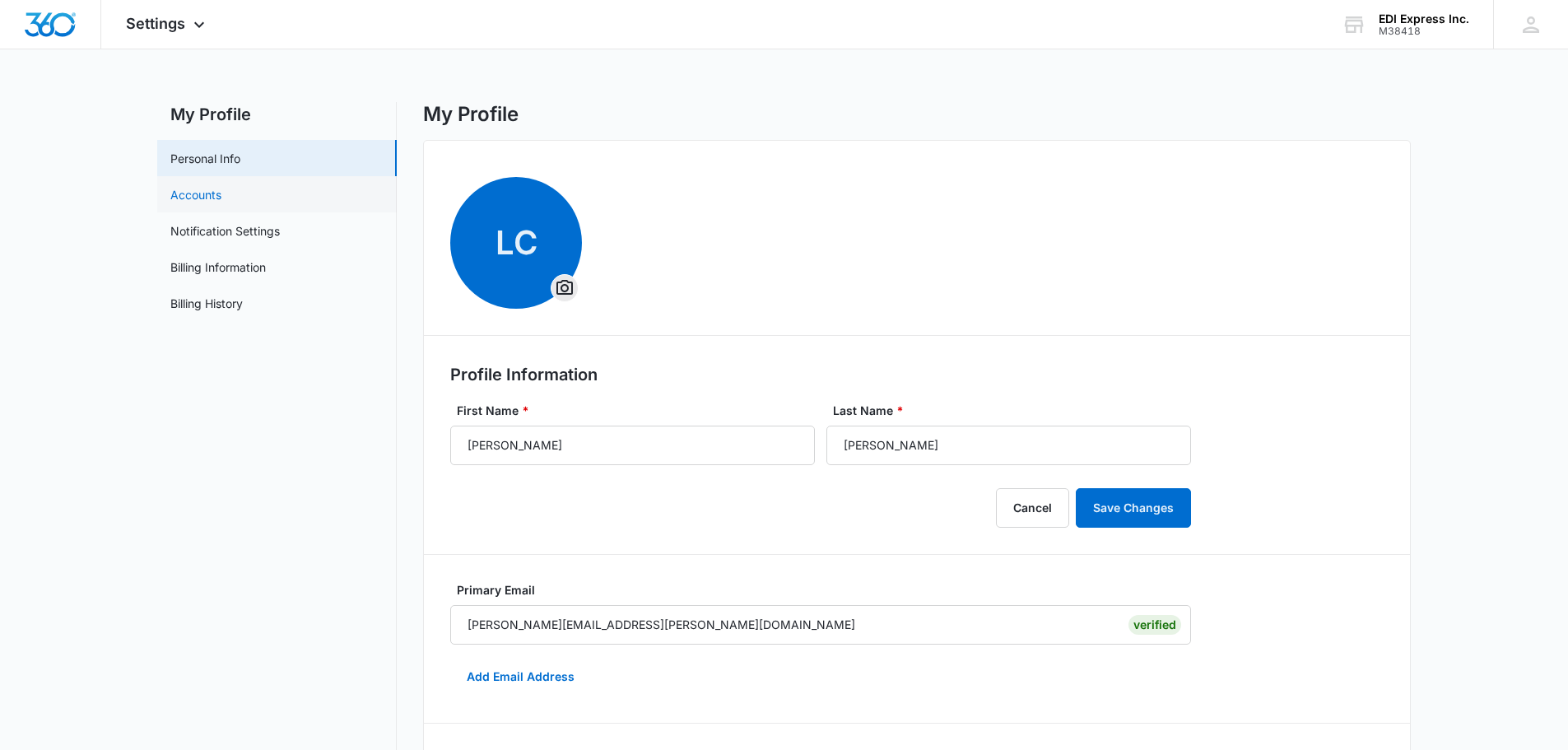
click at [187, 203] on link "Accounts" at bounding box center [196, 195] width 51 height 17
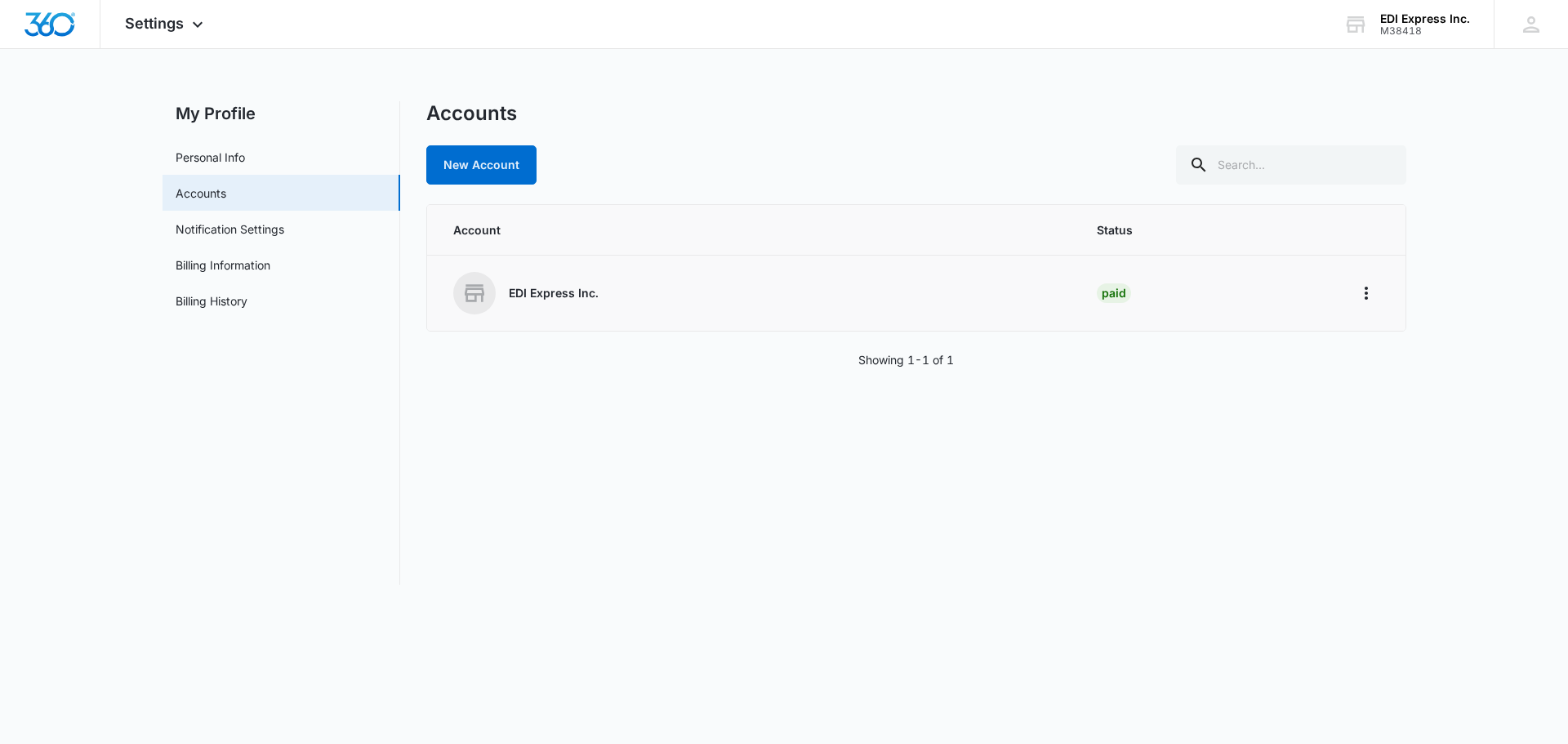
click at [531, 279] on div "EDI Express Inc." at bounding box center [755, 293] width 605 height 43
click at [1367, 291] on icon "Home" at bounding box center [1367, 293] width 20 height 20
click at [1393, 341] on div "Go to Dashboard" at bounding box center [1419, 338] width 91 height 12
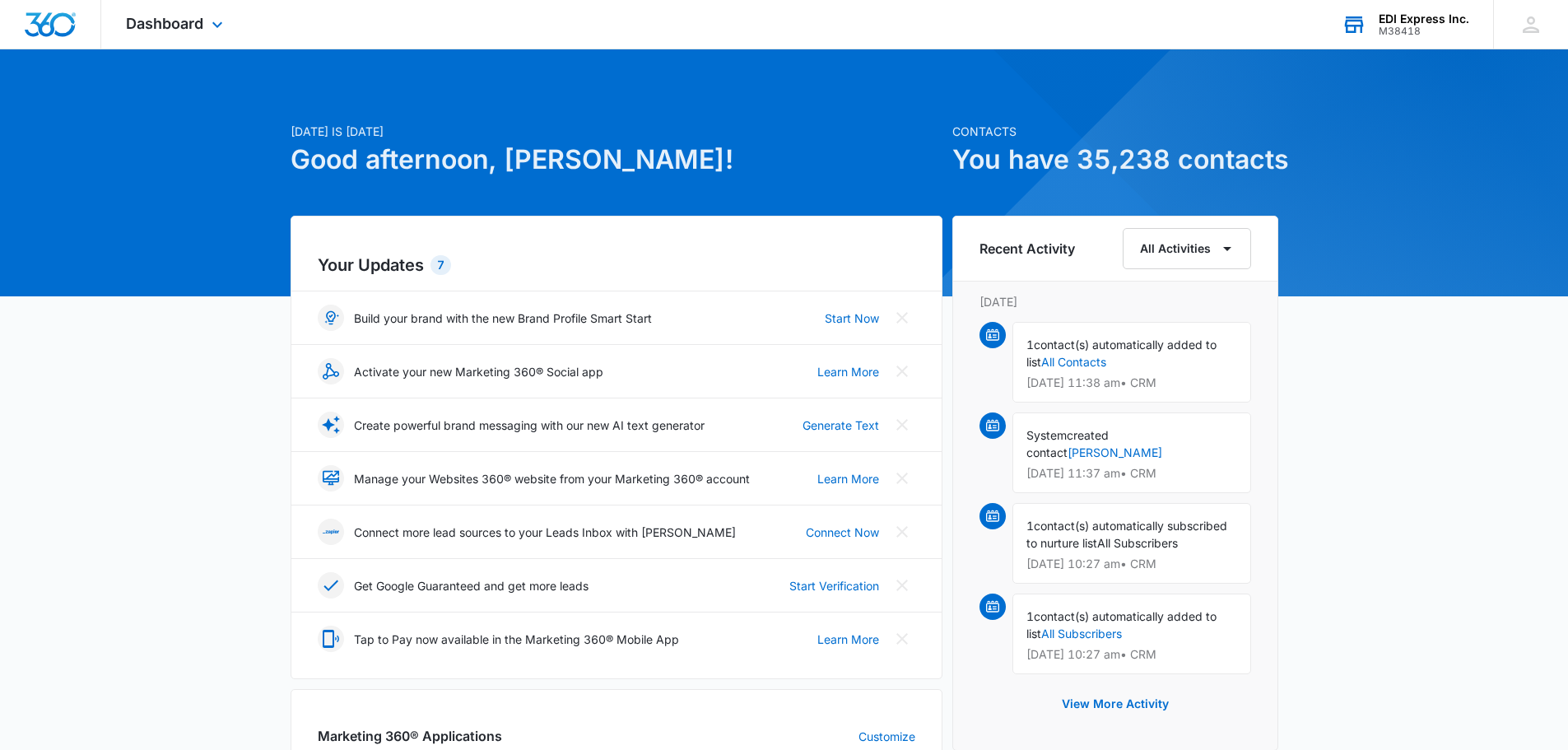
click at [1419, 21] on div "EDI Express Inc." at bounding box center [1424, 19] width 91 height 13
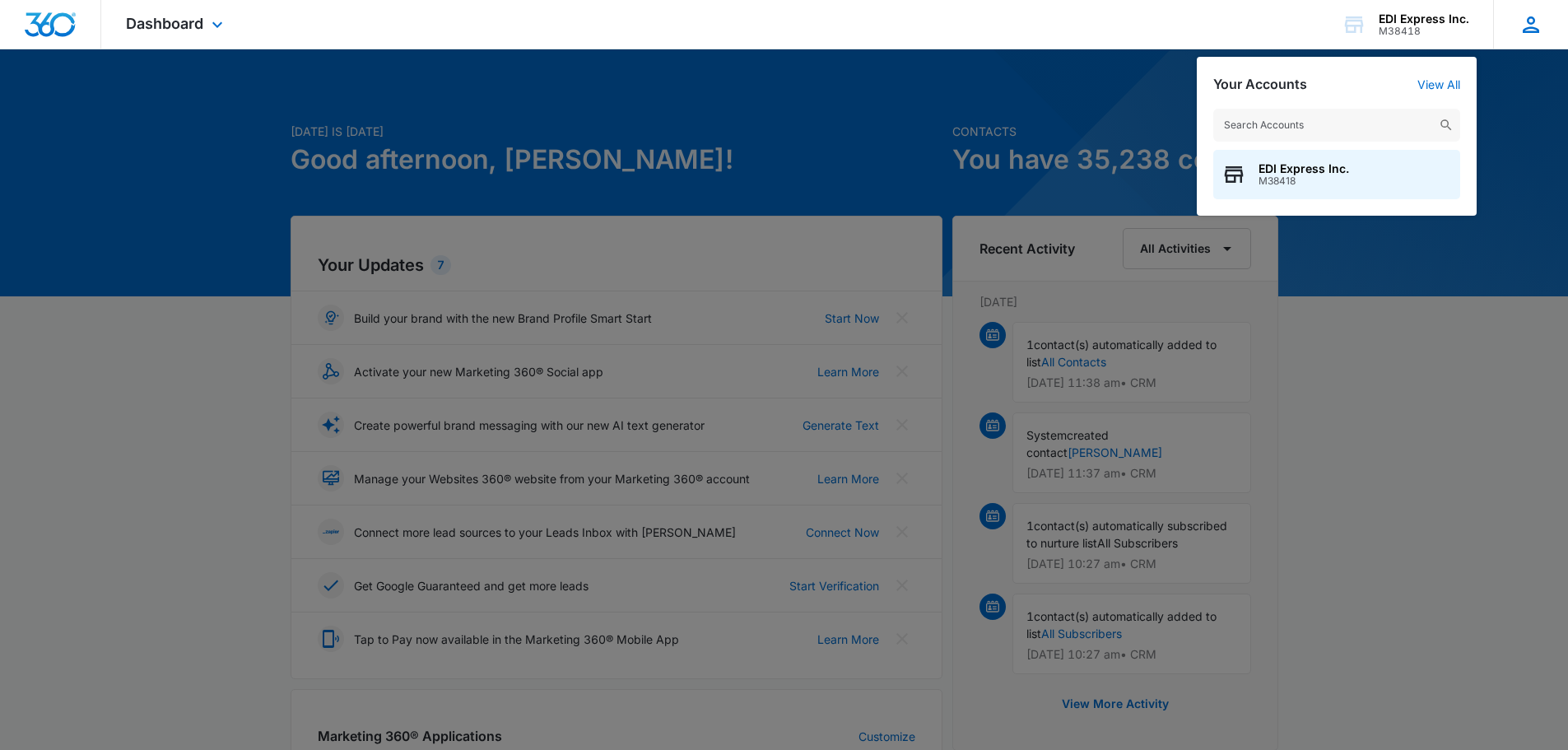
click at [1540, 27] on icon at bounding box center [1531, 25] width 25 height 25
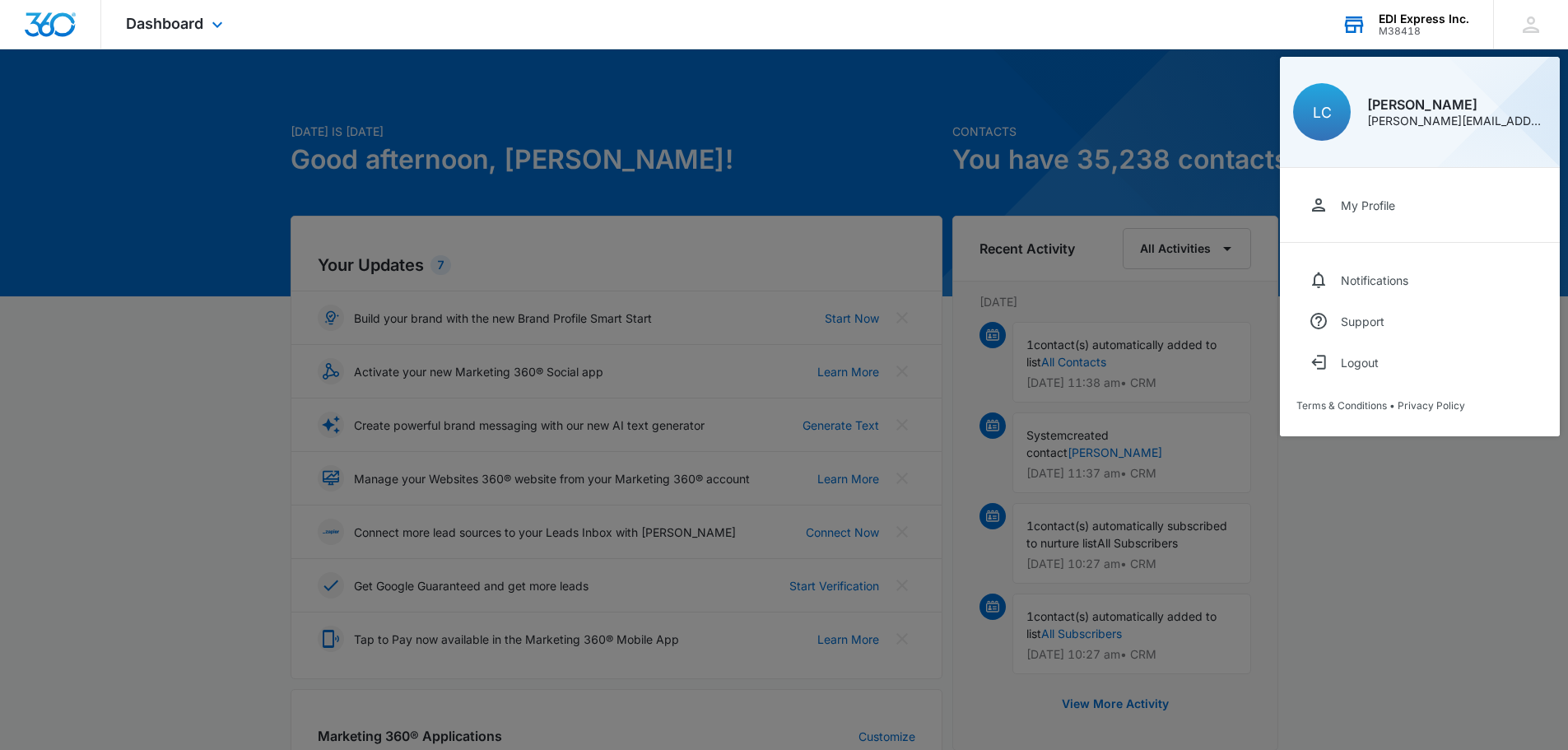
click at [1427, 27] on div "M38418" at bounding box center [1424, 31] width 91 height 12
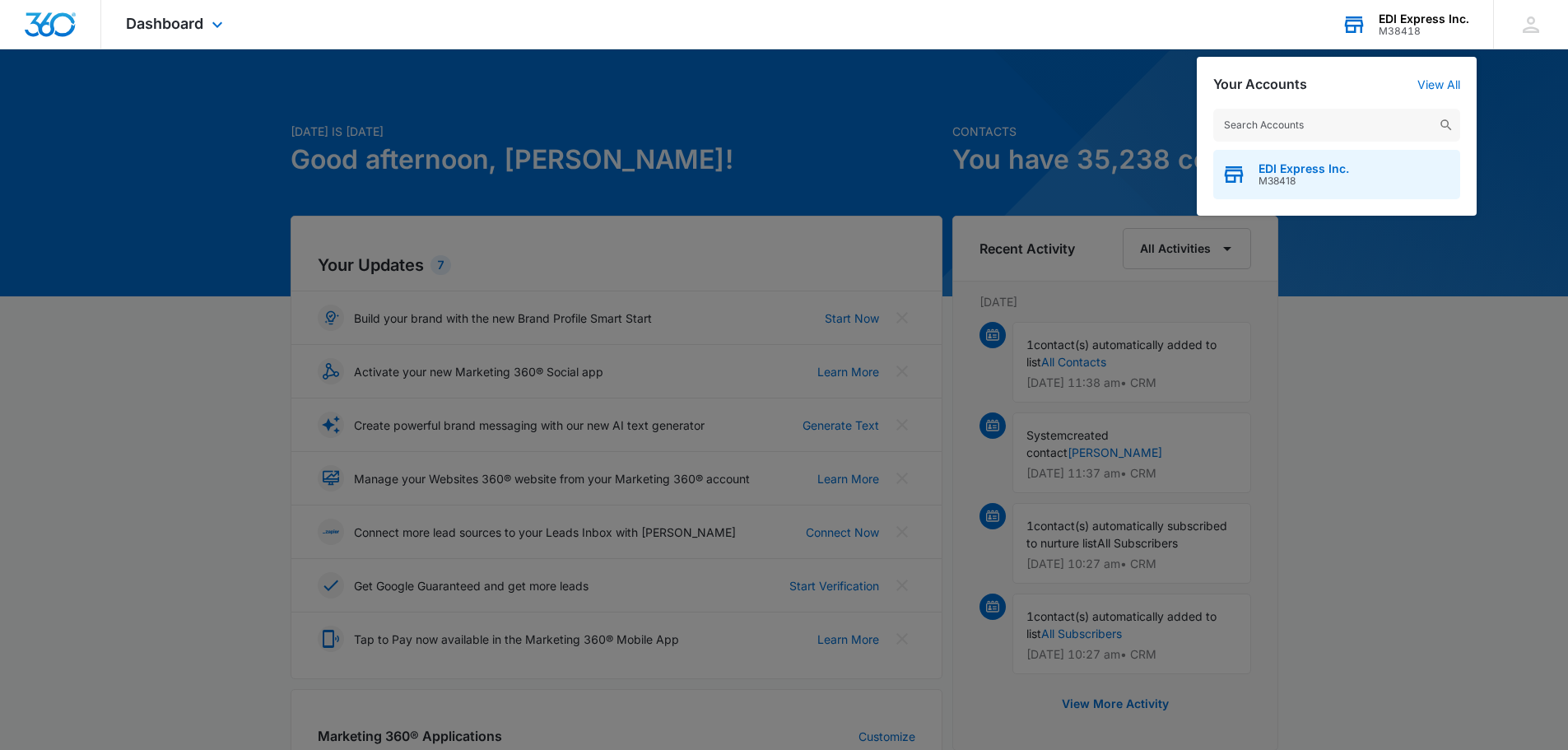
click at [1305, 184] on span "M38418" at bounding box center [1304, 181] width 91 height 12
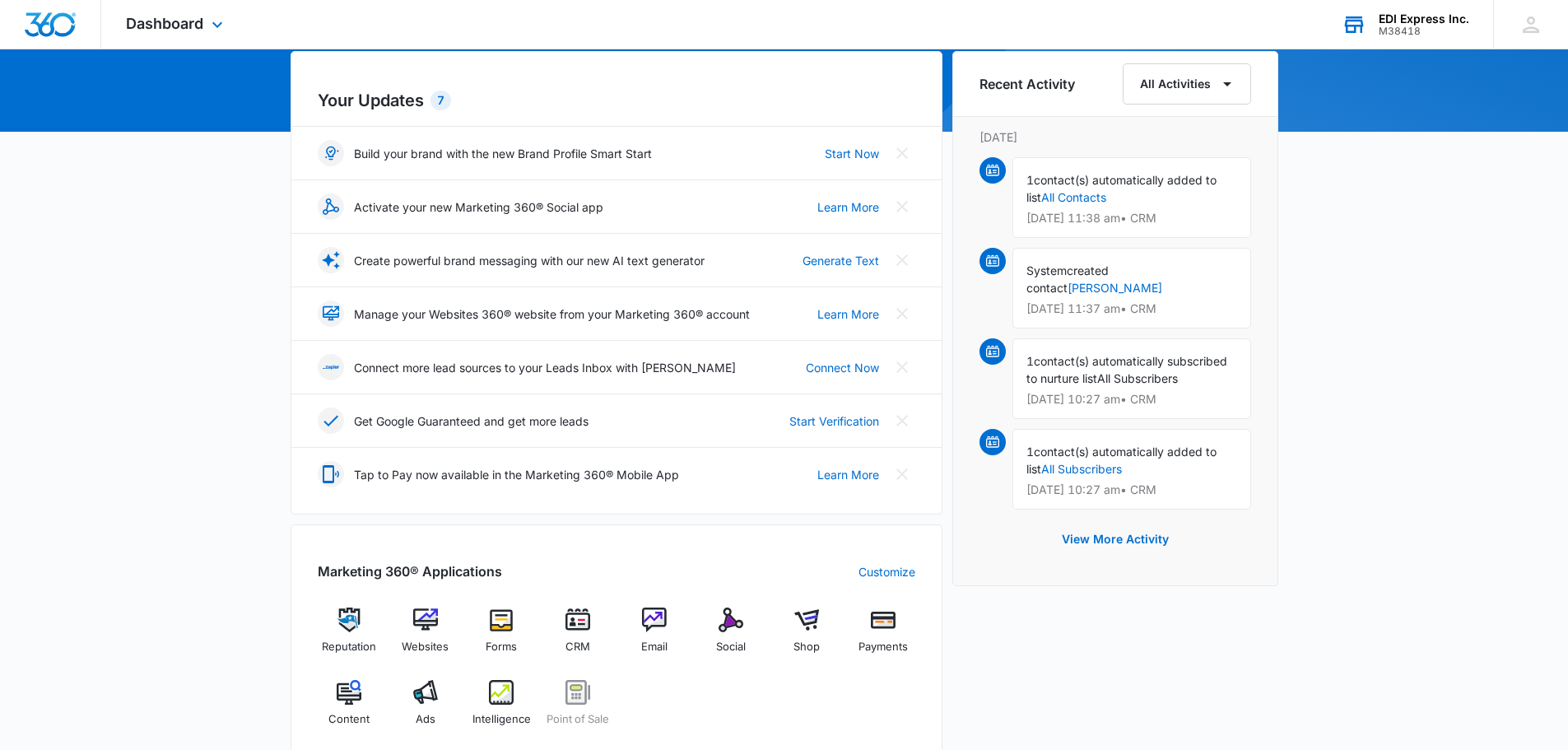
scroll to position [247, 0]
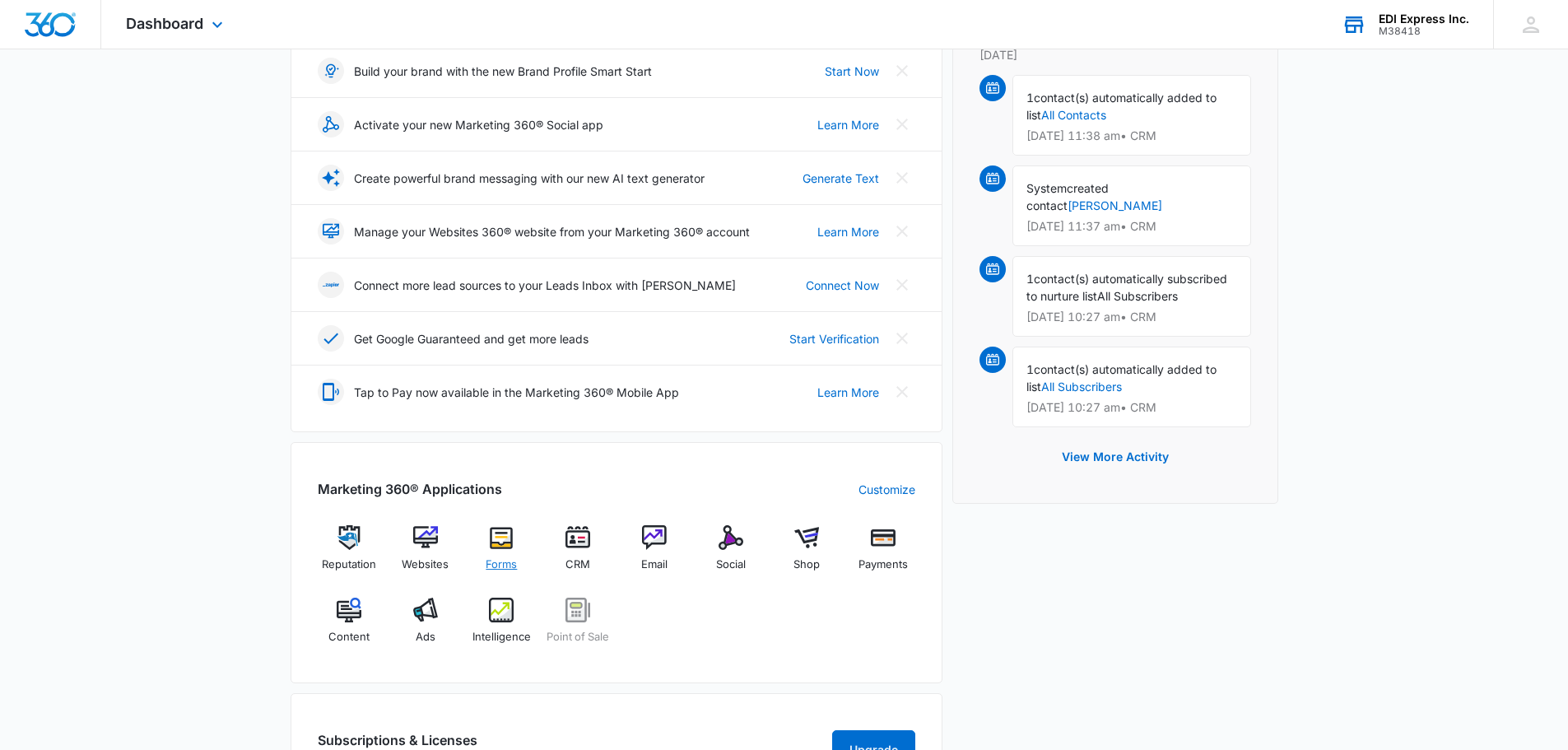
click at [500, 542] on img at bounding box center [501, 538] width 25 height 25
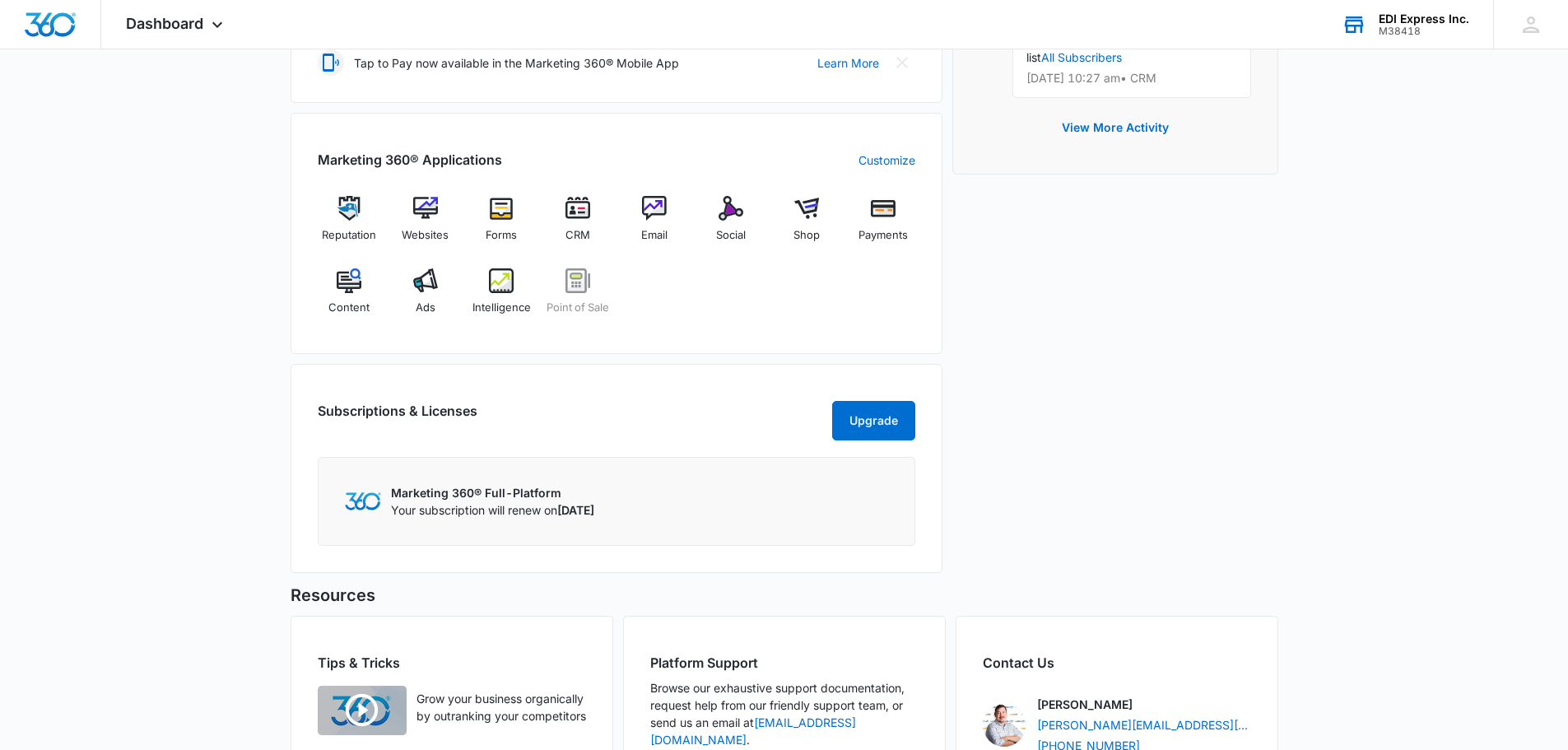
scroll to position [731, 0]
